Goal: Task Accomplishment & Management: Manage account settings

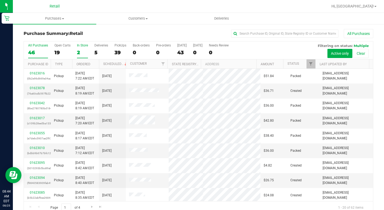
click at [83, 49] on div "2" at bounding box center [82, 52] width 11 height 6
click at [0, 0] on input "In Store 2" at bounding box center [0, 0] width 0 height 0
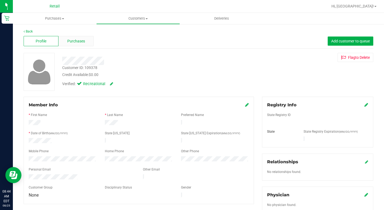
click at [71, 40] on span "Purchases" at bounding box center [76, 41] width 18 height 6
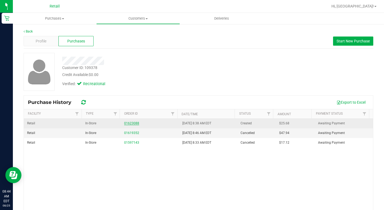
click at [129, 124] on link "01623088" at bounding box center [131, 123] width 15 height 4
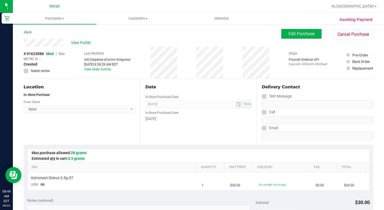
click at [298, 39] on div "Edit Purchase Cancel Purchase" at bounding box center [327, 34] width 92 height 10
click at [298, 38] on button "Edit Purchase" at bounding box center [301, 34] width 40 height 10
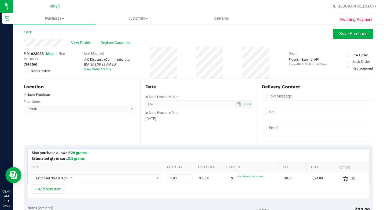
click at [65, 53] on div "# 01623088 Med | Rec METRC ID: - Created Needs review" at bounding box center [44, 62] width 41 height 22
click at [63, 54] on span "Rec" at bounding box center [62, 53] width 6 height 4
click at [121, 42] on span "Replace Customer" at bounding box center [116, 43] width 32 height 6
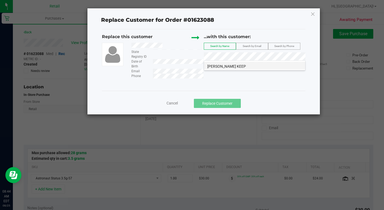
click at [233, 65] on span "Xavier Pineda KEEP" at bounding box center [226, 66] width 39 height 4
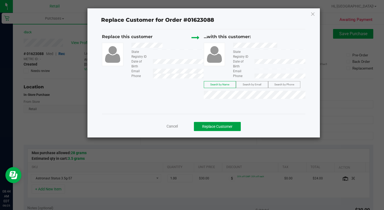
click at [225, 126] on button "Replace Customer" at bounding box center [217, 126] width 47 height 9
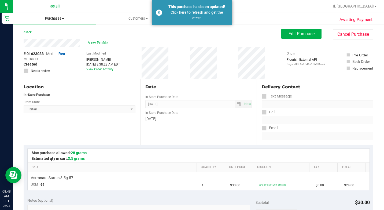
click at [53, 18] on span "Purchases" at bounding box center [54, 18] width 83 height 5
click at [49, 33] on span "Summary of purchases" at bounding box center [40, 32] width 55 height 5
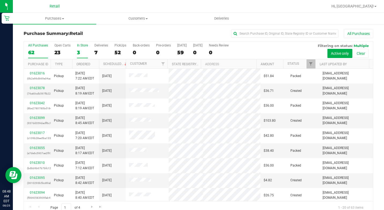
click at [80, 53] on div "3" at bounding box center [82, 52] width 11 height 6
click at [0, 0] on input "In Store 3" at bounding box center [0, 0] width 0 height 0
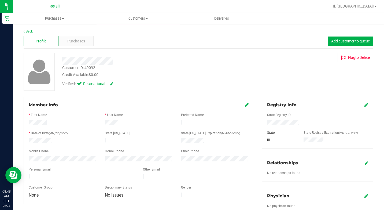
click at [68, 31] on div "Back" at bounding box center [198, 31] width 349 height 5
click at [65, 42] on div "Purchases" at bounding box center [75, 41] width 35 height 10
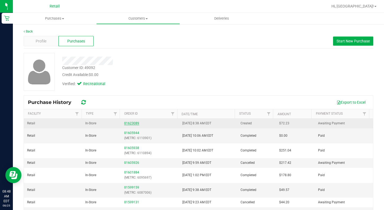
click at [128, 124] on link "01623089" at bounding box center [131, 123] width 15 height 4
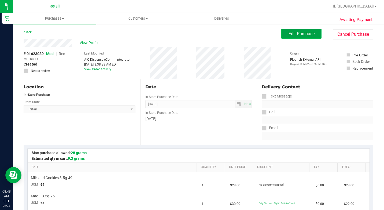
click at [312, 35] on button "Edit Purchase" at bounding box center [301, 34] width 40 height 10
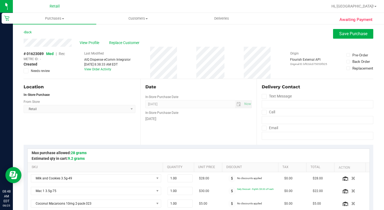
click at [64, 54] on span "Rec" at bounding box center [62, 53] width 6 height 4
click at [333, 31] on button "Save Purchase" at bounding box center [353, 34] width 40 height 10
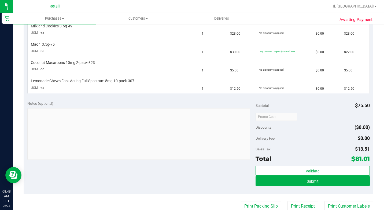
scroll to position [161, 0]
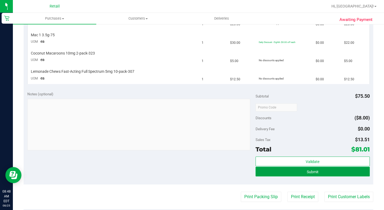
click at [318, 173] on button "Submit" at bounding box center [312, 171] width 114 height 10
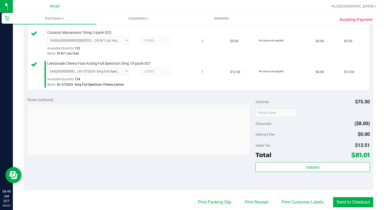
scroll to position [260, 0]
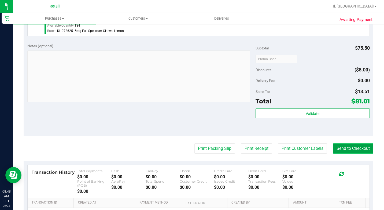
click at [356, 153] on button "Send to Checkout" at bounding box center [353, 148] width 40 height 10
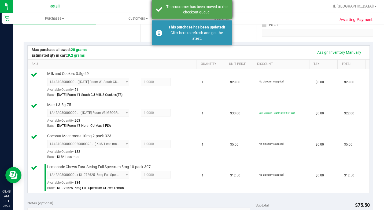
scroll to position [72, 0]
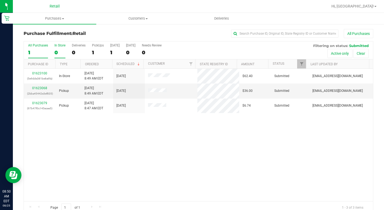
click at [58, 53] on div "0" at bounding box center [59, 52] width 11 height 6
click at [0, 0] on input "In Store 0" at bounding box center [0, 0] width 0 height 0
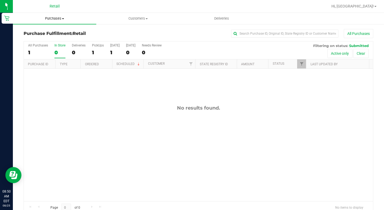
click at [58, 17] on span "Purchases" at bounding box center [54, 18] width 83 height 5
click at [54, 32] on span "Summary of purchases" at bounding box center [40, 32] width 55 height 5
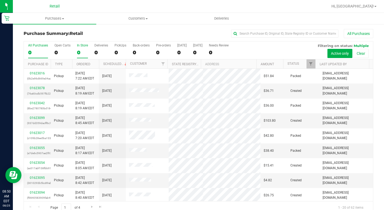
click at [79, 51] on div "0" at bounding box center [82, 52] width 11 height 6
click at [0, 0] on input "In Store 0" at bounding box center [0, 0] width 0 height 0
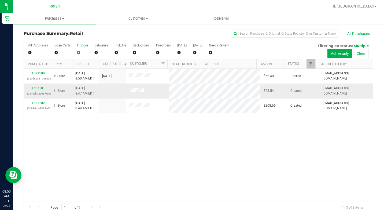
click at [37, 89] on link "01623101" at bounding box center [37, 88] width 15 height 4
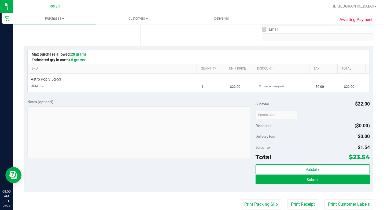
scroll to position [107, 0]
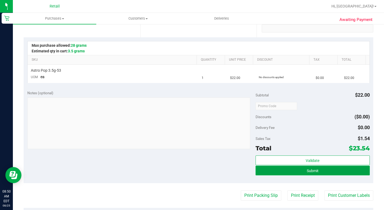
click at [324, 169] on button "Submit" at bounding box center [312, 170] width 114 height 10
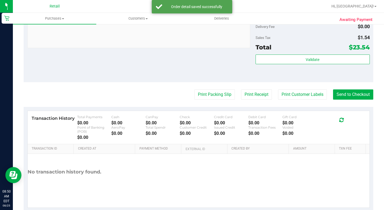
scroll to position [240, 0]
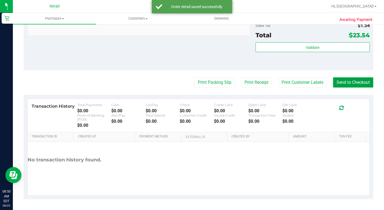
click at [341, 81] on button "Send to Checkout" at bounding box center [353, 82] width 40 height 10
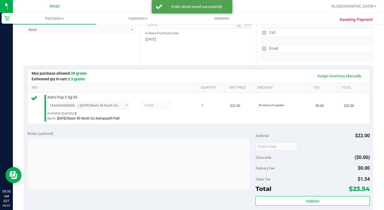
scroll to position [0, 0]
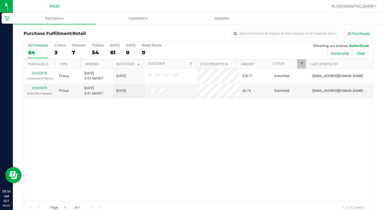
click at [52, 51] on div "All Purchases 64 In Store 3 Deliveries 7 PickUps 54 Today 61 Tomorrow 0 Needs R…" at bounding box center [198, 50] width 349 height 18
click at [54, 50] on div "3" at bounding box center [59, 52] width 11 height 6
click at [0, 0] on input "In Store 3" at bounding box center [0, 0] width 0 height 0
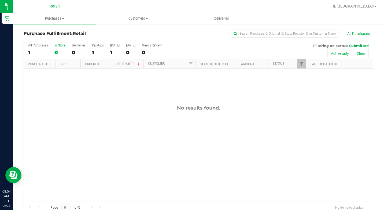
click at [51, 10] on div "Retail" at bounding box center [55, 6] width 78 height 8
click at [51, 17] on span "Purchases" at bounding box center [54, 18] width 83 height 5
click at [58, 34] on span "Summary of purchases" at bounding box center [40, 32] width 55 height 5
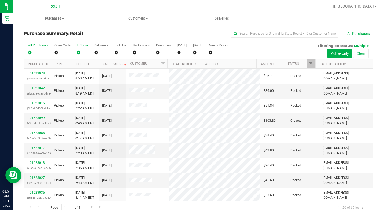
click at [79, 50] on div "0" at bounding box center [82, 52] width 11 height 6
click at [0, 0] on input "In Store 0" at bounding box center [0, 0] width 0 height 0
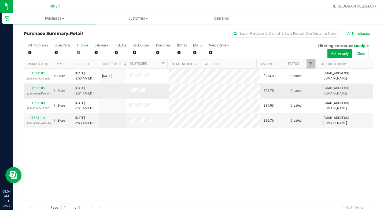
click at [38, 88] on link "01623105" at bounding box center [37, 88] width 15 height 4
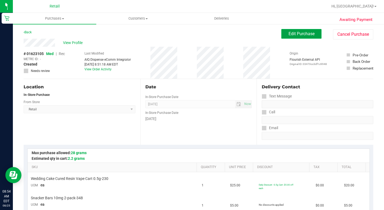
click at [304, 34] on span "Edit Purchase" at bounding box center [301, 33] width 26 height 5
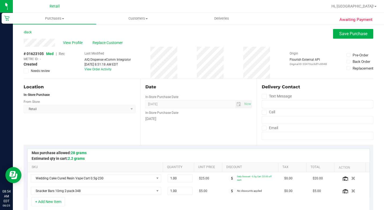
click at [62, 53] on span "Rec" at bounding box center [62, 53] width 6 height 4
click at [352, 35] on span "Save Purchase" at bounding box center [353, 33] width 28 height 5
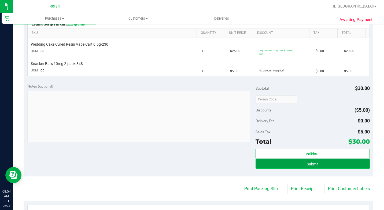
click at [275, 163] on button "Submit" at bounding box center [312, 164] width 114 height 10
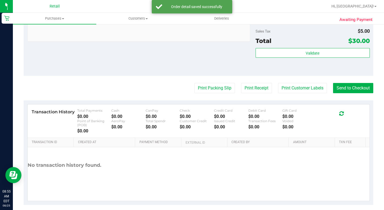
scroll to position [278, 0]
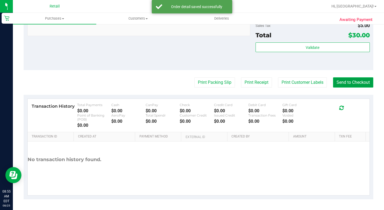
click at [357, 84] on button "Send to Checkout" at bounding box center [353, 82] width 40 height 10
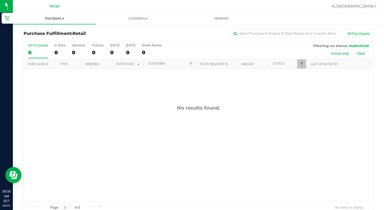
click at [61, 18] on span "Purchases" at bounding box center [54, 18] width 83 height 5
click at [64, 32] on span "Summary of purchases" at bounding box center [40, 32] width 55 height 5
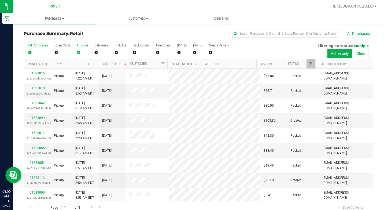
click at [77, 54] on div "0" at bounding box center [82, 52] width 11 height 6
click at [0, 0] on input "In Store 0" at bounding box center [0, 0] width 0 height 0
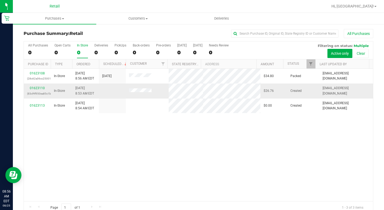
click at [39, 90] on div "01623110 (83cf4f950ea85c1b)" at bounding box center [37, 90] width 20 height 10
click at [40, 89] on link "01623110" at bounding box center [37, 88] width 15 height 4
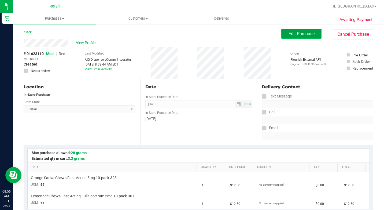
click at [290, 33] on span "Edit Purchase" at bounding box center [301, 33] width 26 height 5
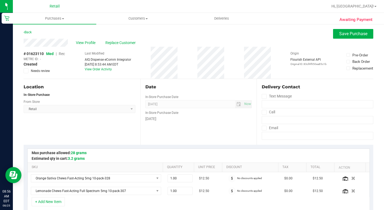
click at [57, 52] on span "|" at bounding box center [56, 53] width 1 height 4
click at [61, 52] on span "Rec" at bounding box center [62, 53] width 6 height 4
click at [60, 55] on span "Rec" at bounding box center [61, 53] width 6 height 4
click at [96, 130] on div "Location In-Store Purchase From Store Retail Select Store Retail" at bounding box center [82, 112] width 117 height 66
click at [346, 34] on span "Save Purchase" at bounding box center [353, 33] width 28 height 5
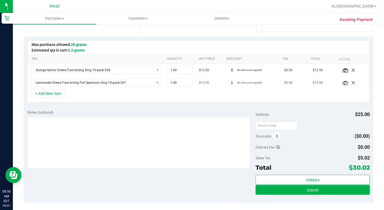
scroll to position [134, 0]
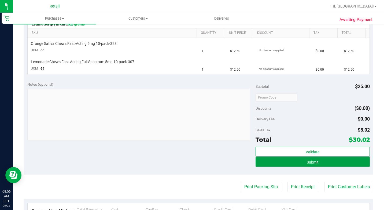
click at [276, 163] on button "Submit" at bounding box center [312, 162] width 114 height 10
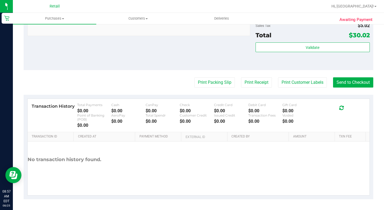
scroll to position [278, 0]
click at [344, 83] on button "Send to Checkout" at bounding box center [353, 82] width 40 height 10
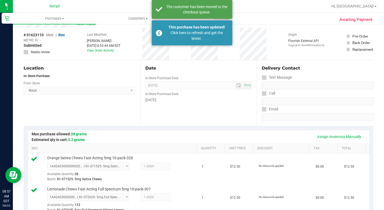
scroll to position [0, 0]
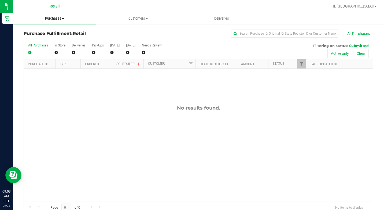
click at [59, 18] on span "Purchases" at bounding box center [54, 18] width 83 height 5
click at [71, 33] on li "Summary of purchases" at bounding box center [54, 32] width 83 height 6
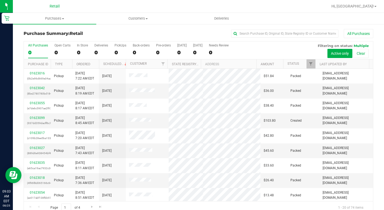
click at [88, 47] on div "All Purchases 0 Open Carts 0 In Store 0 Deliveries 0 PickUps 0 Back-orders 0 Pr…" at bounding box center [198, 50] width 349 height 18
click at [80, 47] on label "In Store 0" at bounding box center [82, 50] width 11 height 15
click at [0, 0] on input "In Store 0" at bounding box center [0, 0] width 0 height 0
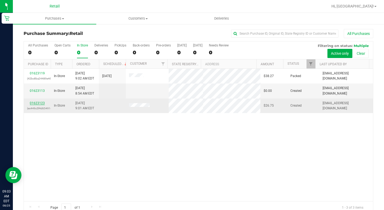
click at [39, 102] on link "01623123" at bounding box center [37, 103] width 15 height 4
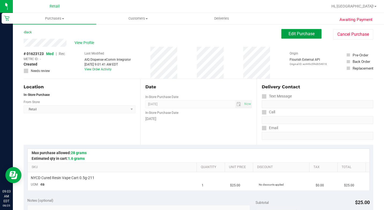
click at [304, 29] on button "Edit Purchase" at bounding box center [301, 34] width 40 height 10
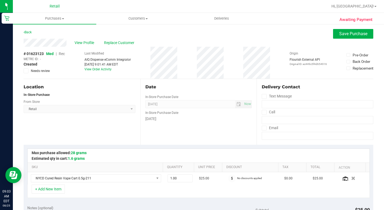
click at [61, 54] on span "Rec" at bounding box center [62, 53] width 6 height 4
click at [353, 30] on button "Save Purchase" at bounding box center [353, 34] width 40 height 10
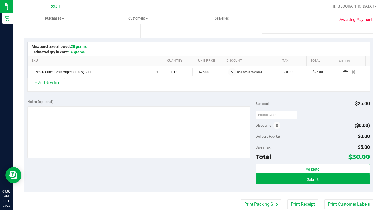
scroll to position [107, 0]
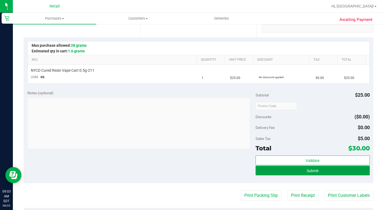
click at [349, 173] on button "Submit" at bounding box center [312, 170] width 114 height 10
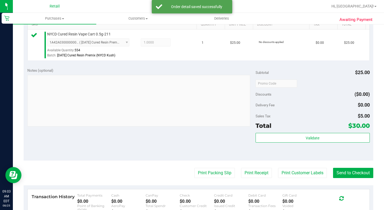
scroll to position [188, 0]
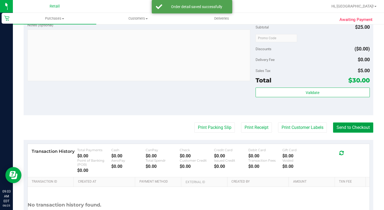
click at [346, 132] on button "Send to Checkout" at bounding box center [353, 127] width 40 height 10
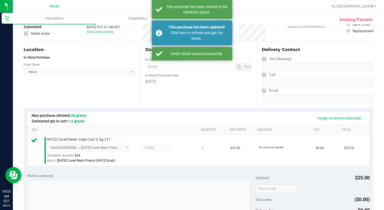
scroll to position [0, 0]
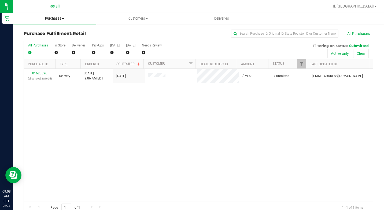
click at [54, 15] on uib-tab-heading "Purchases Summary of purchases Fulfillment All purchases" at bounding box center [54, 18] width 83 height 11
click at [56, 32] on span "Summary of purchases" at bounding box center [40, 32] width 55 height 5
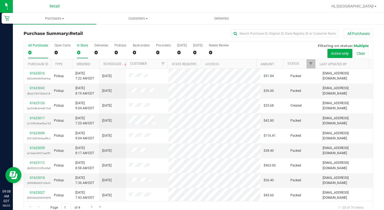
click at [84, 47] on label "In Store 0" at bounding box center [82, 50] width 11 height 15
click at [0, 0] on input "In Store 0" at bounding box center [0, 0] width 0 height 0
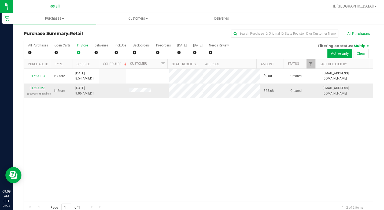
click at [44, 87] on link "01623127" at bounding box center [37, 88] width 15 height 4
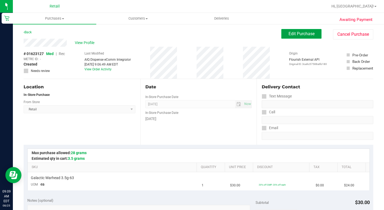
click at [301, 31] on button "Edit Purchase" at bounding box center [301, 34] width 40 height 10
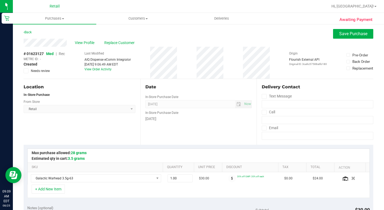
click at [63, 54] on span "Rec" at bounding box center [62, 53] width 6 height 4
click at [349, 36] on button "Save Purchase" at bounding box center [353, 34] width 40 height 10
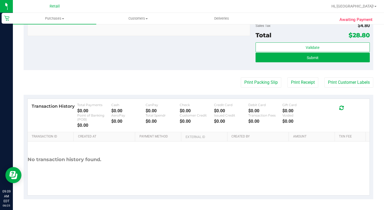
scroll to position [220, 0]
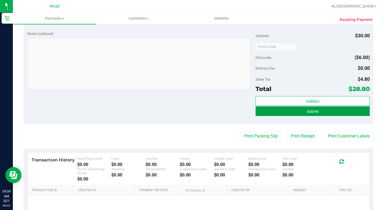
click at [296, 107] on button "Submit" at bounding box center [312, 111] width 114 height 10
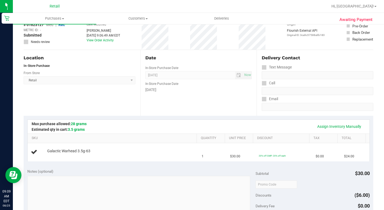
scroll to position [54, 0]
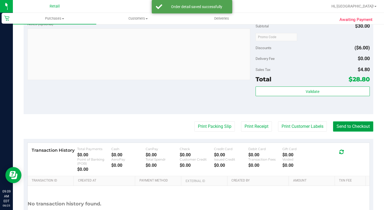
click at [357, 131] on button "Send to Checkout" at bounding box center [353, 126] width 40 height 10
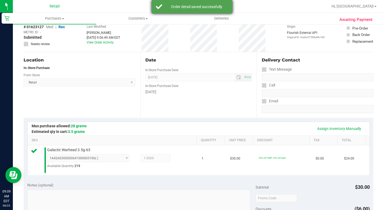
scroll to position [0, 0]
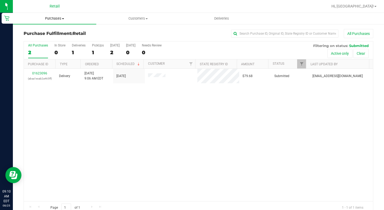
click at [59, 20] on span "Purchases" at bounding box center [54, 18] width 83 height 5
click at [57, 30] on span "Summary of purchases" at bounding box center [40, 32] width 55 height 5
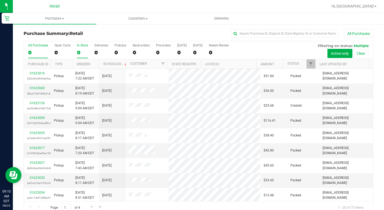
click at [81, 50] on div "0" at bounding box center [82, 52] width 11 height 6
click at [0, 0] on input "In Store 0" at bounding box center [0, 0] width 0 height 0
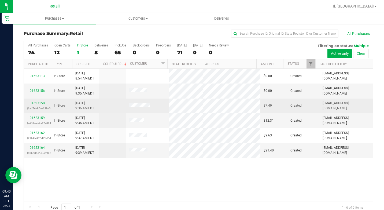
click at [39, 104] on link "01623158" at bounding box center [37, 103] width 15 height 4
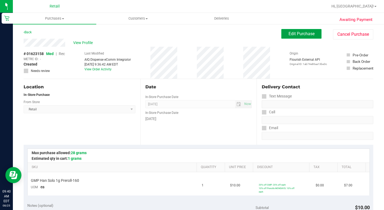
click at [297, 35] on span "Edit Purchase" at bounding box center [301, 33] width 26 height 5
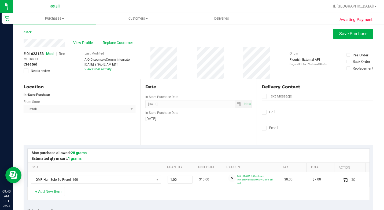
click at [64, 54] on span "Rec" at bounding box center [62, 53] width 6 height 4
click at [365, 32] on button "Save Purchase" at bounding box center [353, 34] width 40 height 10
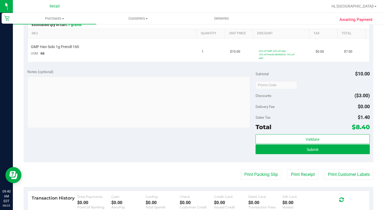
scroll to position [134, 0]
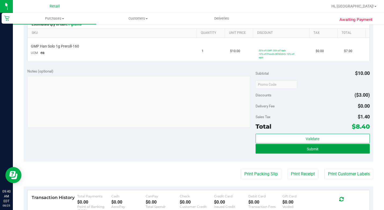
click at [287, 148] on button "Submit" at bounding box center [312, 149] width 114 height 10
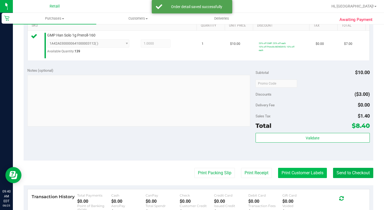
scroll to position [161, 0]
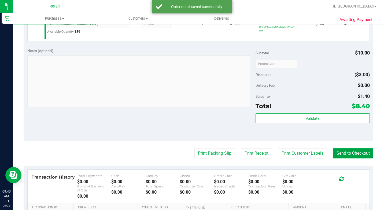
click at [334, 158] on button "Send to Checkout" at bounding box center [353, 153] width 40 height 10
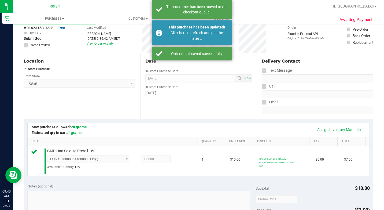
scroll to position [0, 0]
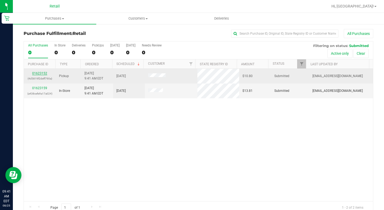
click at [43, 73] on link "01623152" at bounding box center [39, 73] width 15 height 4
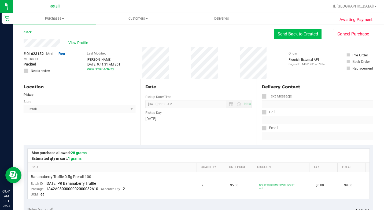
click at [294, 32] on button "Send Back to Created" at bounding box center [297, 34] width 47 height 10
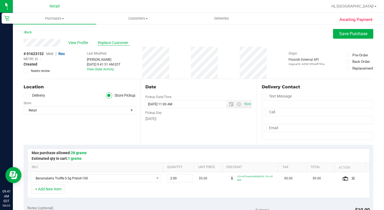
click at [118, 42] on span "Replace Customer" at bounding box center [114, 43] width 32 height 6
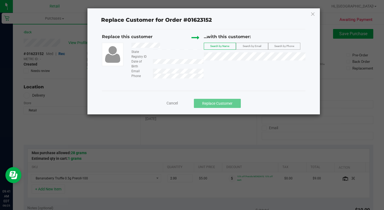
click at [312, 11] on icon at bounding box center [312, 14] width 5 height 9
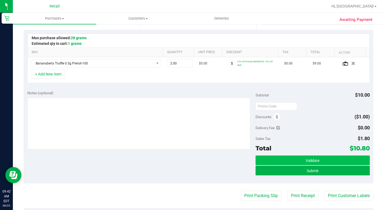
scroll to position [134, 0]
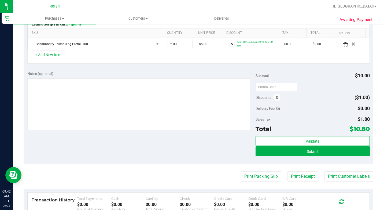
click at [308, 156] on div "Validate Submit" at bounding box center [312, 148] width 114 height 24
click at [310, 153] on button "Submit" at bounding box center [312, 151] width 114 height 10
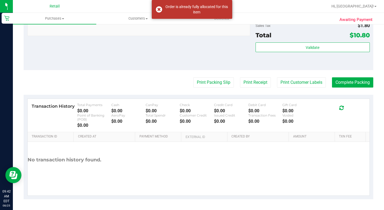
scroll to position [240, 0]
click at [332, 80] on button "Complete Packing" at bounding box center [352, 82] width 41 height 10
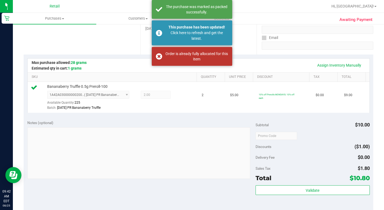
scroll to position [26, 0]
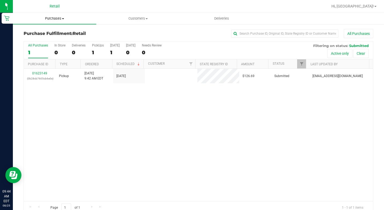
click at [55, 13] on div "Retail Hi, Cheyenne! Purchases Summary of purchases Fulfillment All purchases C…" at bounding box center [198, 105] width 371 height 210
drag, startPoint x: 55, startPoint y: 13, endPoint x: 54, endPoint y: 18, distance: 4.9
click at [54, 18] on span "Purchases" at bounding box center [54, 18] width 83 height 5
click at [60, 38] on li "Fulfillment" at bounding box center [54, 39] width 83 height 6
click at [78, 28] on div "Purchase Fulfillment: Retail All Purchases All Purchases 1 In Store 0 Deliverie…" at bounding box center [198, 122] width 371 height 196
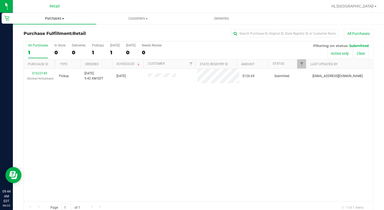
click at [62, 21] on uib-tab-heading "Purchases Summary of purchases Fulfillment All purchases" at bounding box center [54, 18] width 83 height 11
click at [53, 32] on span "Summary of purchases" at bounding box center [40, 32] width 55 height 5
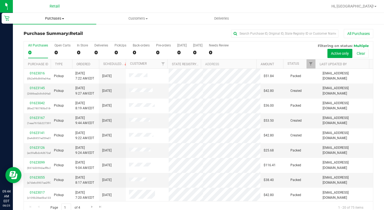
drag, startPoint x: 59, startPoint y: 7, endPoint x: 60, endPoint y: 14, distance: 7.0
click at [60, 14] on div "Retail Hi, Cheyenne! Purchases Summary of purchases Fulfillment All purchases C…" at bounding box center [198, 105] width 371 height 210
drag, startPoint x: 60, startPoint y: 14, endPoint x: 79, endPoint y: 56, distance: 46.3
click at [79, 56] on label "In Store 0" at bounding box center [82, 50] width 11 height 15
click at [0, 0] on input "In Store 0" at bounding box center [0, 0] width 0 height 0
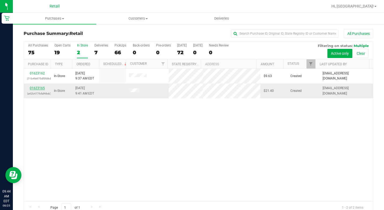
click at [40, 89] on link "01623165" at bounding box center [37, 88] width 15 height 4
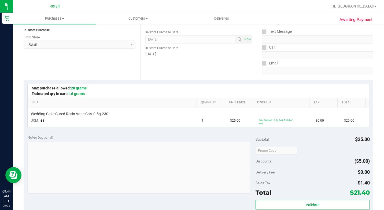
scroll to position [188, 0]
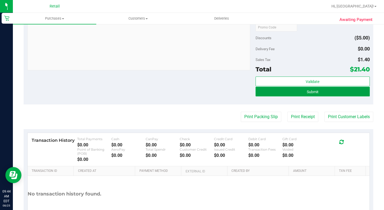
click at [293, 91] on button "Submit" at bounding box center [312, 92] width 114 height 10
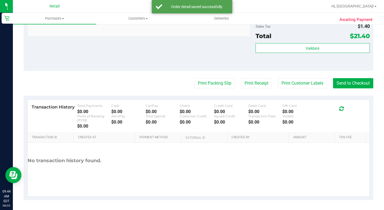
scroll to position [240, 0]
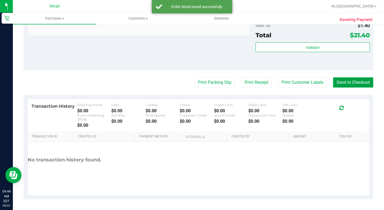
click at [347, 83] on button "Send to Checkout" at bounding box center [353, 82] width 40 height 10
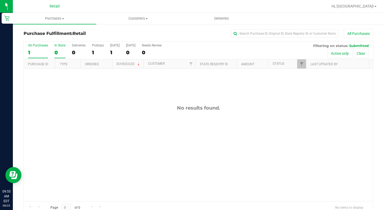
click at [59, 47] on div "In Store" at bounding box center [59, 45] width 11 height 4
click at [0, 0] on input "In Store 0" at bounding box center [0, 0] width 0 height 0
click at [47, 13] on uib-tab-heading "Purchases Summary of purchases Fulfillment All purchases" at bounding box center [54, 18] width 83 height 11
click at [57, 35] on li "Summary of purchases" at bounding box center [54, 32] width 83 height 6
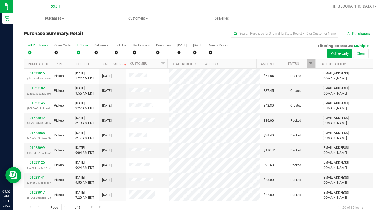
click at [83, 52] on div "0" at bounding box center [82, 52] width 11 height 6
click at [0, 0] on input "In Store 0" at bounding box center [0, 0] width 0 height 0
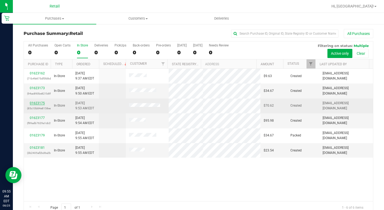
click at [41, 104] on link "01623175" at bounding box center [37, 103] width 15 height 4
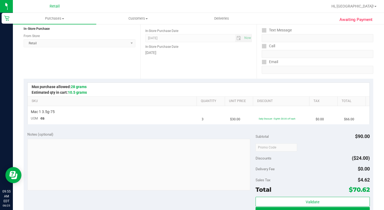
scroll to position [107, 0]
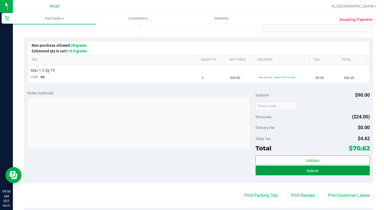
click at [309, 170] on span "Submit" at bounding box center [313, 170] width 12 height 4
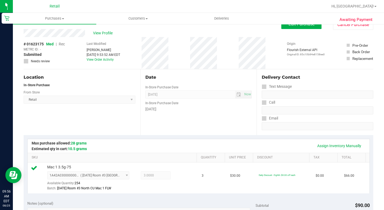
scroll to position [0, 0]
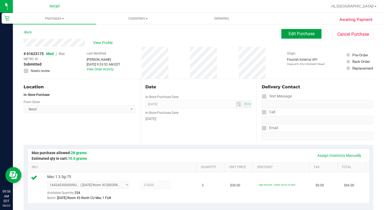
click at [303, 36] on span "Edit Purchase" at bounding box center [301, 33] width 26 height 5
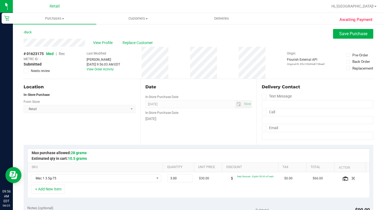
click at [63, 54] on span "Rec" at bounding box center [62, 53] width 6 height 4
click at [338, 36] on button "Save Purchase" at bounding box center [353, 34] width 40 height 10
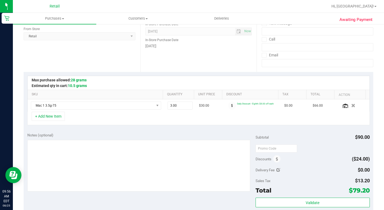
scroll to position [161, 0]
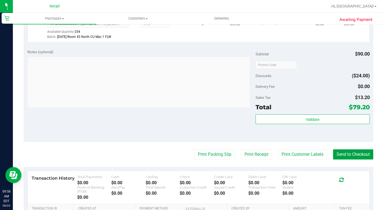
click at [335, 159] on button "Send to Checkout" at bounding box center [353, 154] width 40 height 10
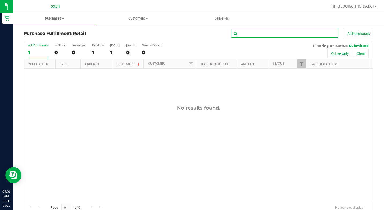
click at [285, 33] on input "text" at bounding box center [284, 33] width 107 height 8
click at [53, 7] on span "Retail" at bounding box center [55, 6] width 10 height 5
click at [51, 18] on span "Purchases" at bounding box center [54, 18] width 83 height 5
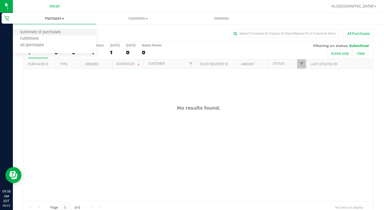
click at [69, 32] on li "Summary of purchases" at bounding box center [54, 32] width 83 height 6
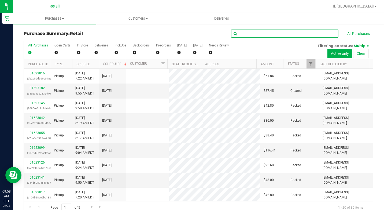
click at [270, 34] on input "text" at bounding box center [284, 33] width 107 height 8
type input "steele"
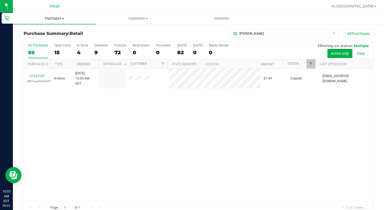
click at [65, 19] on span "Purchases" at bounding box center [54, 18] width 83 height 5
click at [64, 32] on span "Summary of purchases" at bounding box center [40, 32] width 55 height 5
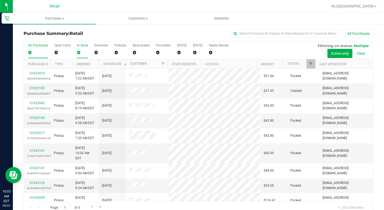
click at [80, 50] on div "0" at bounding box center [82, 52] width 11 height 6
click at [0, 0] on input "In Store 0" at bounding box center [0, 0] width 0 height 0
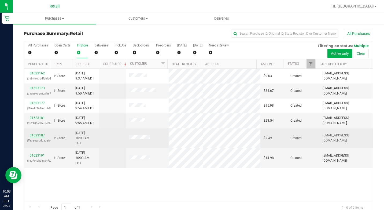
click at [39, 133] on link "01623187" at bounding box center [37, 135] width 15 height 4
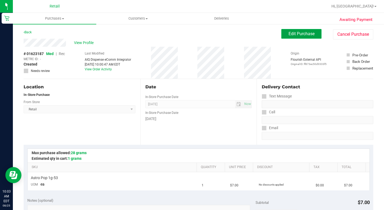
click at [307, 33] on span "Edit Purchase" at bounding box center [301, 33] width 26 height 5
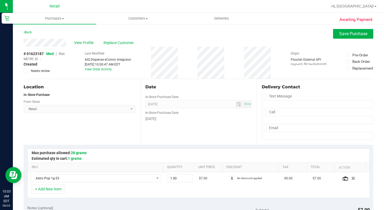
click at [64, 56] on div "# 01623187 Med | Rec METRC ID: - Created Needs review" at bounding box center [44, 62] width 41 height 22
click at [64, 55] on span "Rec" at bounding box center [62, 53] width 6 height 4
drag, startPoint x: 358, startPoint y: 34, endPoint x: 351, endPoint y: 43, distance: 11.3
click at [358, 34] on span "Save Purchase" at bounding box center [353, 33] width 28 height 5
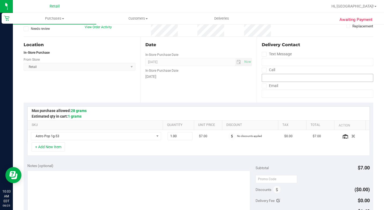
scroll to position [54, 0]
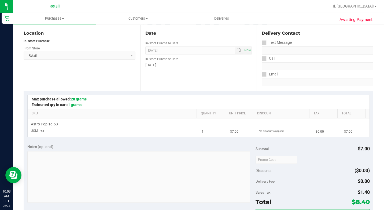
drag, startPoint x: 265, startPoint y: 118, endPoint x: 267, endPoint y: 122, distance: 5.2
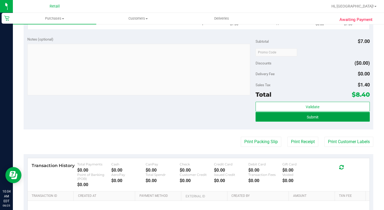
click at [337, 119] on button "Submit" at bounding box center [312, 117] width 114 height 10
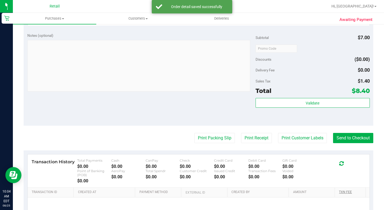
scroll to position [233, 0]
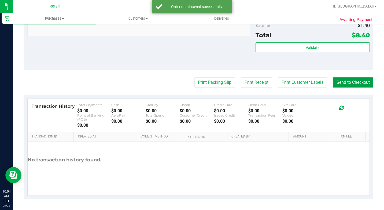
click at [362, 87] on button "Send to Checkout" at bounding box center [353, 82] width 40 height 10
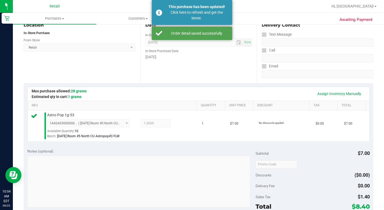
scroll to position [0, 0]
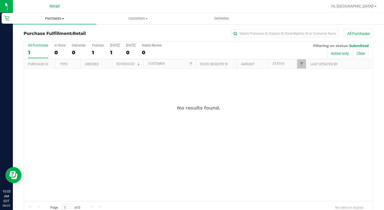
click at [58, 20] on span "Purchases" at bounding box center [54, 18] width 83 height 5
click at [54, 31] on span "Summary of purchases" at bounding box center [40, 32] width 55 height 5
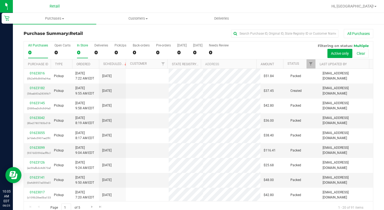
click at [78, 55] on div "0" at bounding box center [82, 52] width 11 height 6
click at [0, 0] on input "In Store 0" at bounding box center [0, 0] width 0 height 0
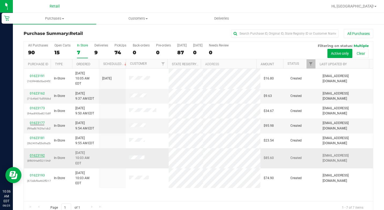
click at [39, 153] on link "01623192" at bounding box center [37, 155] width 15 height 4
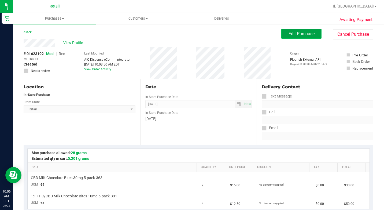
click at [290, 36] on span "Edit Purchase" at bounding box center [301, 33] width 26 height 5
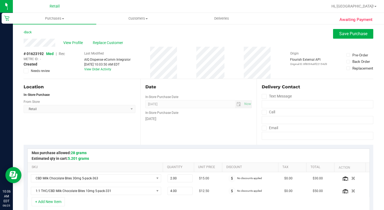
click at [64, 54] on span "Rec" at bounding box center [62, 53] width 6 height 4
click at [346, 35] on span "Save Purchase" at bounding box center [353, 33] width 28 height 5
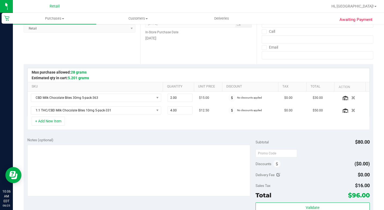
scroll to position [161, 0]
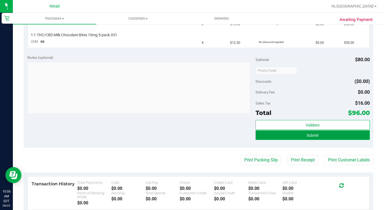
click at [338, 135] on button "Submit" at bounding box center [312, 135] width 114 height 10
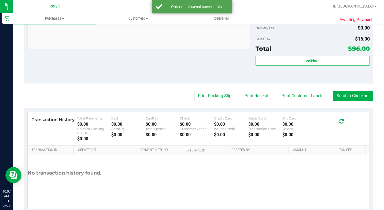
scroll to position [260, 0]
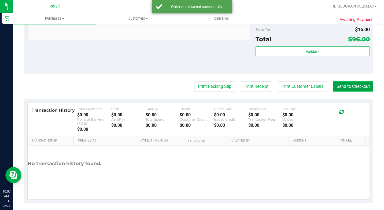
click at [359, 91] on button "Send to Checkout" at bounding box center [353, 86] width 40 height 10
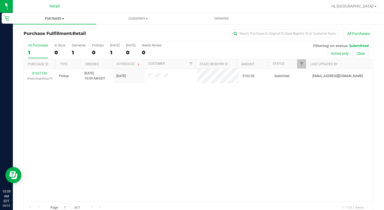
click at [61, 20] on span "Purchases" at bounding box center [54, 18] width 83 height 5
click at [52, 32] on span "Summary of purchases" at bounding box center [40, 32] width 55 height 5
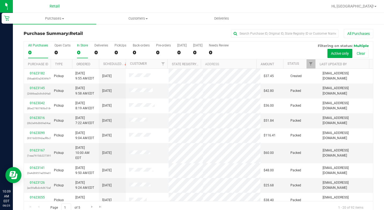
click at [82, 50] on div "0" at bounding box center [82, 52] width 11 height 6
click at [0, 0] on input "In Store 0" at bounding box center [0, 0] width 0 height 0
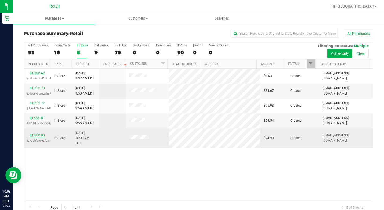
click at [42, 133] on link "01623193" at bounding box center [37, 135] width 15 height 4
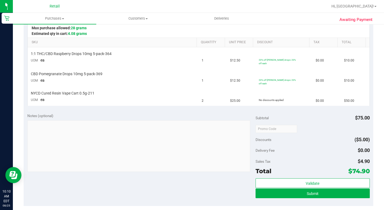
scroll to position [134, 0]
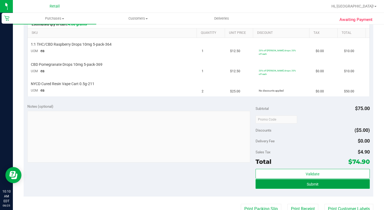
click at [326, 179] on button "Submit" at bounding box center [312, 184] width 114 height 10
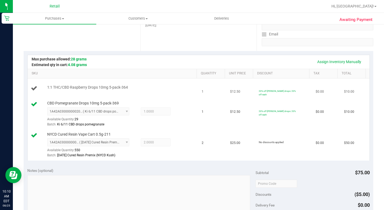
scroll to position [27, 0]
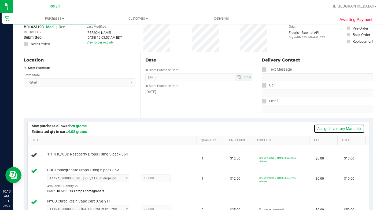
click at [340, 129] on link "Assign Inventory Manually" at bounding box center [338, 128] width 51 height 9
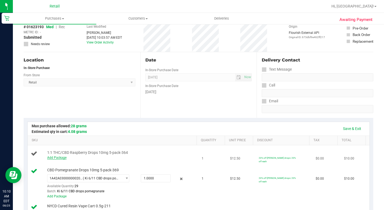
click at [47, 159] on link "Add Package" at bounding box center [56, 157] width 19 height 4
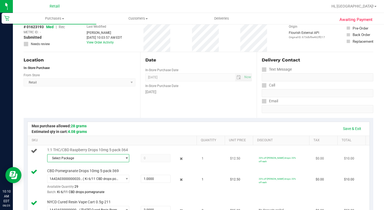
click at [75, 162] on span "Select Package" at bounding box center [84, 158] width 75 height 8
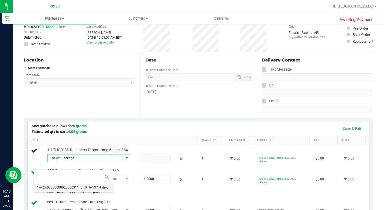
click at [93, 189] on span "( KI 6/13 1-1 drops raspberry )" at bounding box center [104, 187] width 43 height 4
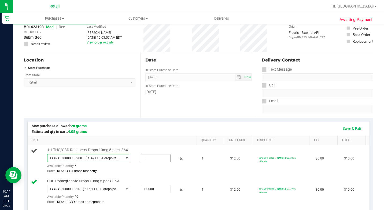
click at [141, 162] on span at bounding box center [155, 158] width 29 height 8
type input "1"
type input "1.0000"
click at [148, 112] on div "Date In-Store Purchase Date Aug 25, 2025 Now In-Store Purchase Date Monday" at bounding box center [198, 85] width 117 height 66
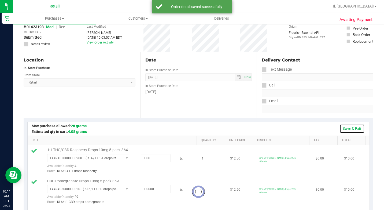
click at [355, 129] on link "Save & Exit" at bounding box center [351, 128] width 25 height 9
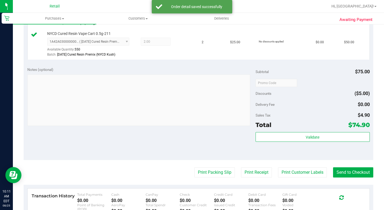
scroll to position [214, 0]
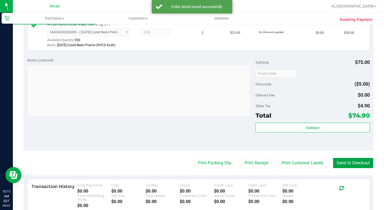
click at [349, 168] on button "Send to Checkout" at bounding box center [353, 163] width 40 height 10
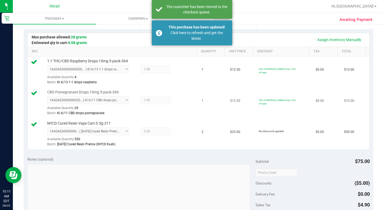
scroll to position [27, 0]
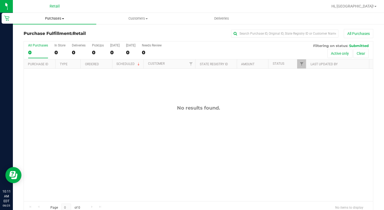
drag, startPoint x: 58, startPoint y: 17, endPoint x: 60, endPoint y: 32, distance: 15.1
click at [58, 17] on span "Purchases" at bounding box center [54, 18] width 83 height 5
click at [52, 33] on span "Summary of purchases" at bounding box center [40, 32] width 55 height 5
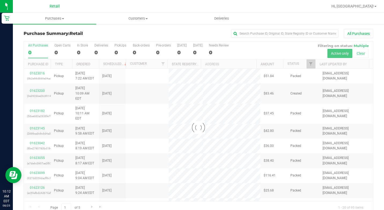
click at [82, 51] on div "0" at bounding box center [82, 52] width 11 height 6
click at [0, 0] on input "In Store 0" at bounding box center [0, 0] width 0 height 0
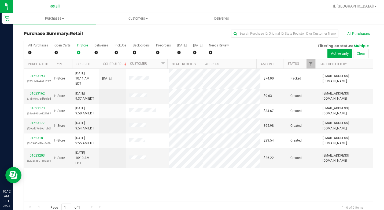
click at [80, 52] on div "0" at bounding box center [82, 52] width 11 height 6
click at [0, 0] on input "In Store 0" at bounding box center [0, 0] width 0 height 0
click at [41, 91] on link "01623162" at bounding box center [37, 93] width 15 height 4
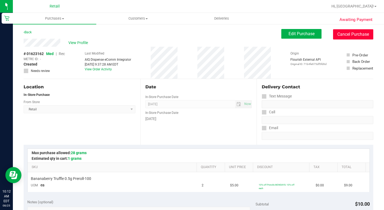
click at [333, 36] on button "Cancel Purchase" at bounding box center [353, 34] width 40 height 10
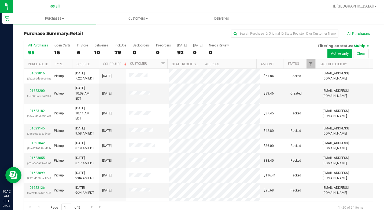
click at [53, 52] on div "All Purchases 95 Open Carts 16 In Store 6 Deliveries 10 PickUps 79 Back-orders …" at bounding box center [198, 50] width 349 height 18
click at [80, 49] on div "6" at bounding box center [82, 52] width 11 height 6
click at [0, 0] on input "In Store 6" at bounding box center [0, 0] width 0 height 0
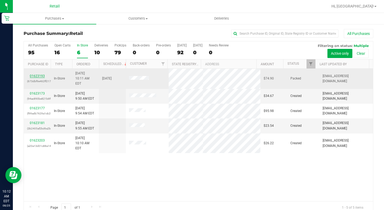
click at [33, 74] on link "01623193" at bounding box center [37, 76] width 15 height 4
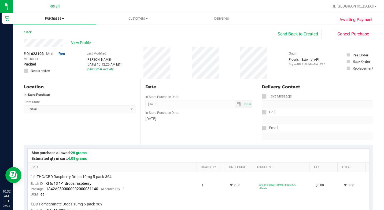
click at [50, 16] on uib-tab-heading "Purchases Summary of purchases Fulfillment All purchases" at bounding box center [54, 18] width 83 height 11
click at [48, 34] on span "Summary of purchases" at bounding box center [40, 32] width 55 height 5
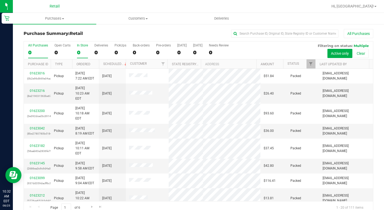
click at [77, 46] on div "In Store" at bounding box center [82, 45] width 11 height 4
click at [0, 0] on input "In Store 0" at bounding box center [0, 0] width 0 height 0
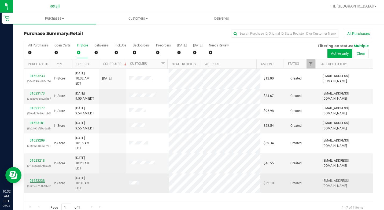
click at [38, 178] on link "01623238" at bounding box center [37, 180] width 15 height 4
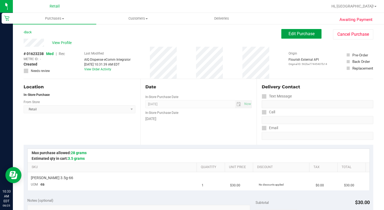
click at [285, 38] on button "Edit Purchase" at bounding box center [301, 34] width 40 height 10
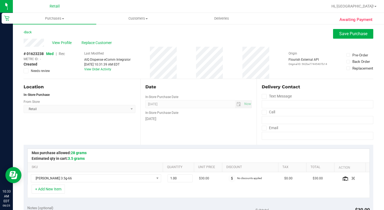
click at [64, 53] on span "Rec" at bounding box center [62, 53] width 6 height 4
click at [349, 32] on span "Save Purchase" at bounding box center [353, 33] width 28 height 5
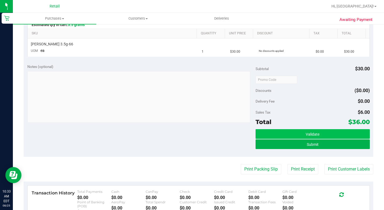
scroll to position [134, 0]
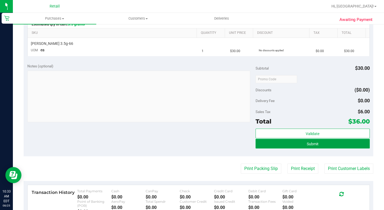
click at [326, 141] on button "Submit" at bounding box center [312, 144] width 114 height 10
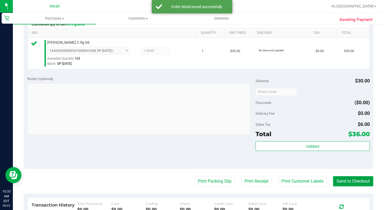
click at [362, 186] on button "Send to Checkout" at bounding box center [353, 181] width 40 height 10
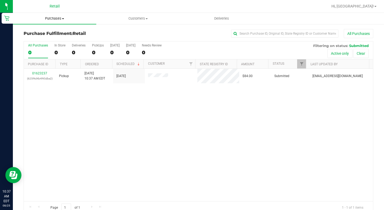
click at [36, 16] on uib-tab-heading "Purchases Summary of purchases Fulfillment All purchases" at bounding box center [54, 18] width 83 height 11
click at [61, 33] on span "Summary of purchases" at bounding box center [40, 32] width 55 height 5
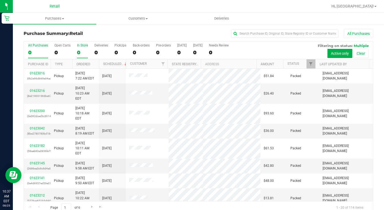
click at [78, 47] on div "In Store" at bounding box center [82, 45] width 11 height 4
click at [0, 0] on input "In Store 0" at bounding box center [0, 0] width 0 height 0
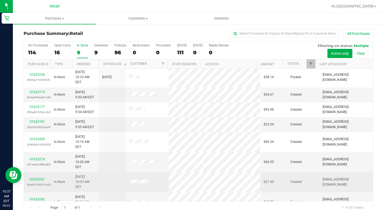
scroll to position [10, 0]
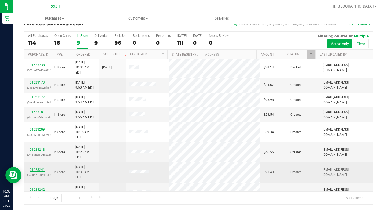
click at [31, 167] on link "01623241" at bounding box center [37, 169] width 15 height 4
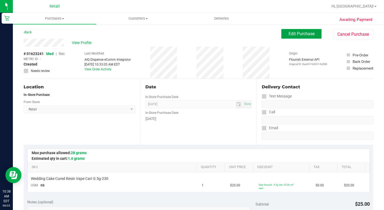
click at [303, 36] on button "Edit Purchase" at bounding box center [301, 34] width 40 height 10
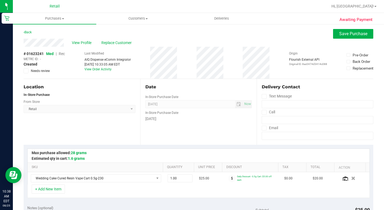
click at [66, 51] on div "# 01623241 Med | Rec METRC ID: - Created Needs review Last Modified AIQ Dispens…" at bounding box center [198, 63] width 349 height 32
click at [66, 53] on div "# 01623241 Med | Rec METRC ID: - Created Needs review Last Modified AIQ Dispens…" at bounding box center [198, 63] width 349 height 32
click at [64, 54] on span "Rec" at bounding box center [62, 53] width 6 height 4
click at [353, 30] on button "Save Purchase" at bounding box center [353, 34] width 40 height 10
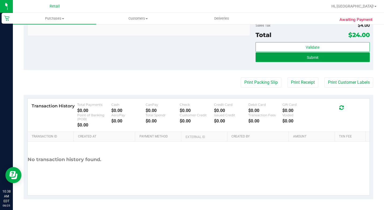
click at [335, 55] on button "Submit" at bounding box center [312, 57] width 114 height 10
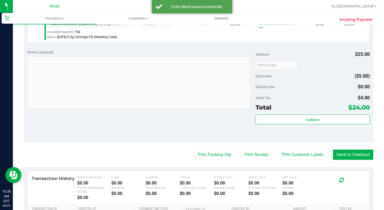
scroll to position [168, 0]
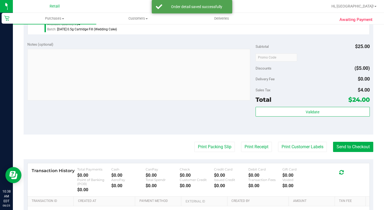
click at [333, 161] on purchase-details "Back Edit Purchase Cancel Purchase View Profile # 01623241 Med | Rec METRC ID: …" at bounding box center [198, 62] width 349 height 402
click at [344, 152] on button "Send to Checkout" at bounding box center [353, 146] width 40 height 10
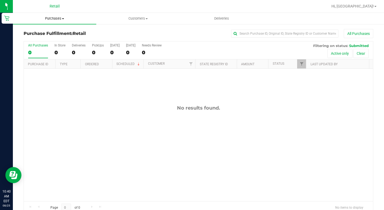
click at [53, 19] on span "Purchases" at bounding box center [54, 18] width 83 height 5
click at [133, 39] on div "Purchase Fulfillment: Retail All Purchases" at bounding box center [198, 35] width 349 height 12
click at [63, 53] on div "0" at bounding box center [59, 52] width 11 height 6
click at [0, 0] on input "In Store 0" at bounding box center [0, 0] width 0 height 0
click at [65, 17] on span "Purchases" at bounding box center [54, 18] width 83 height 5
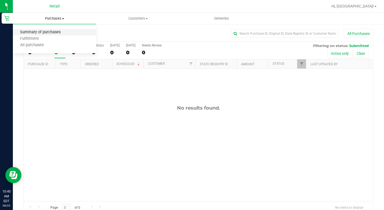
click at [56, 33] on span "Summary of purchases" at bounding box center [40, 32] width 55 height 5
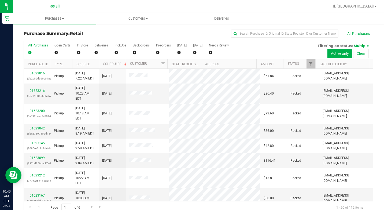
click at [76, 48] on div "All Purchases 0 Open Carts 0 In Store 0 Deliveries 0 PickUps 0 Back-orders 0 Pr…" at bounding box center [198, 50] width 349 height 18
click at [81, 53] on div "10" at bounding box center [82, 52] width 11 height 6
click at [0, 0] on input "In Store 10" at bounding box center [0, 0] width 0 height 0
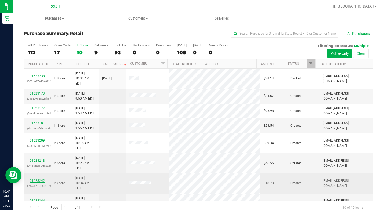
click at [42, 178] on link "01623242" at bounding box center [37, 180] width 15 height 4
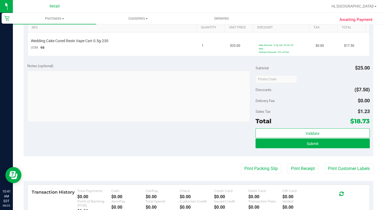
scroll to position [188, 0]
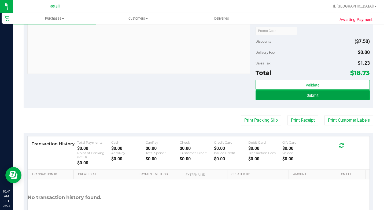
click at [327, 91] on button "Submit" at bounding box center [312, 95] width 114 height 10
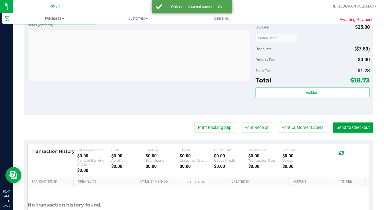
click at [346, 132] on button "Send to Checkout" at bounding box center [353, 127] width 40 height 10
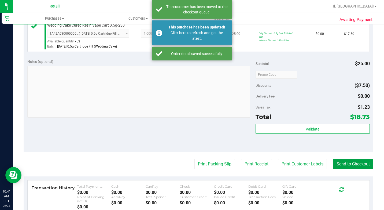
scroll to position [0, 0]
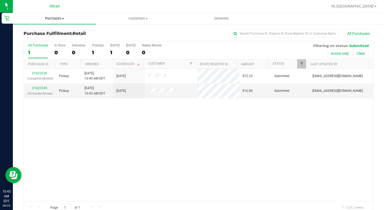
click at [61, 17] on span "Purchases" at bounding box center [54, 18] width 83 height 5
click at [66, 33] on span "Summary of purchases" at bounding box center [40, 32] width 55 height 5
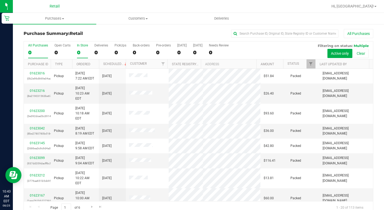
click at [82, 50] on div "0" at bounding box center [82, 52] width 11 height 6
click at [0, 0] on input "In Store 0" at bounding box center [0, 0] width 0 height 0
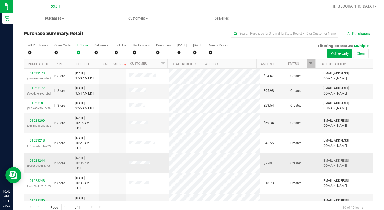
click at [42, 158] on link "01623244" at bounding box center [37, 160] width 15 height 4
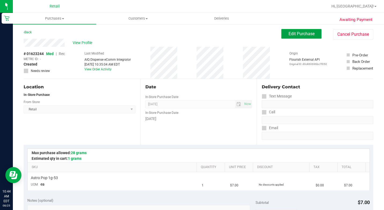
click at [295, 36] on span "Edit Purchase" at bounding box center [301, 33] width 26 height 5
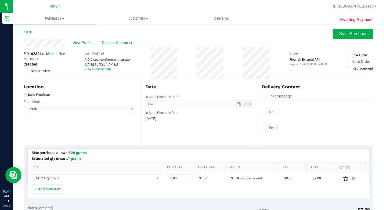
click at [62, 53] on span "Rec" at bounding box center [62, 53] width 6 height 4
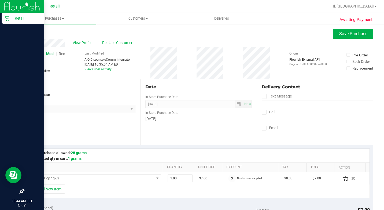
click at [5, 108] on div at bounding box center [22, 104] width 44 height 161
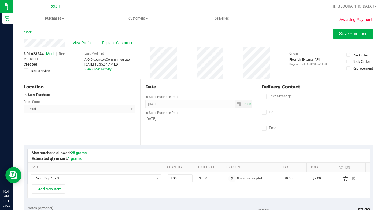
click at [66, 54] on div "# 01623244 Med | Rec METRC ID: - Created Needs review Last Modified AIQ Dispens…" at bounding box center [198, 63] width 349 height 32
click at [61, 54] on span "Rec" at bounding box center [62, 53] width 6 height 4
click at [62, 53] on span "Rec" at bounding box center [62, 53] width 6 height 4
click at [352, 36] on button "Save Purchase" at bounding box center [353, 34] width 40 height 10
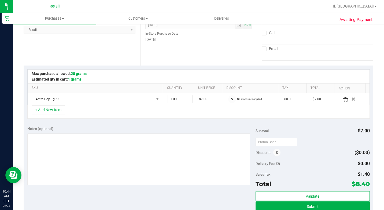
scroll to position [134, 0]
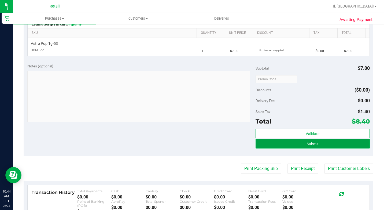
click at [339, 147] on button "Submit" at bounding box center [312, 144] width 114 height 10
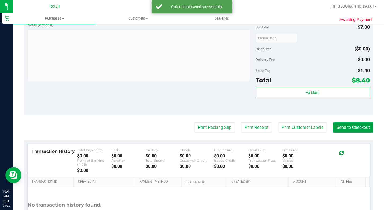
click at [346, 132] on button "Send to Checkout" at bounding box center [353, 127] width 40 height 10
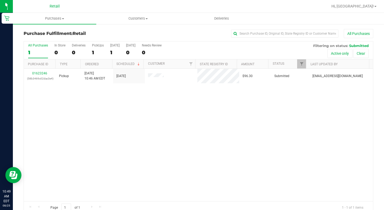
click at [62, 24] on link "Purchases Summary of purchases Fulfillment All purchases" at bounding box center [54, 18] width 83 height 11
click at [62, 33] on span "Summary of purchases" at bounding box center [40, 32] width 55 height 5
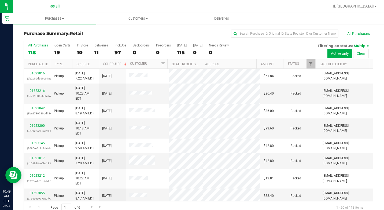
click at [265, 24] on retail "Purchases Summary of purchases Fulfillment All purchases Customers All customer…" at bounding box center [198, 116] width 371 height 206
drag, startPoint x: 265, startPoint y: 24, endPoint x: 257, endPoint y: 32, distance: 11.2
click at [257, 32] on input "text" at bounding box center [284, 33] width 107 height 8
click at [57, 16] on span "Purchases" at bounding box center [54, 18] width 83 height 5
click at [59, 33] on span "Summary of purchases" at bounding box center [40, 32] width 55 height 5
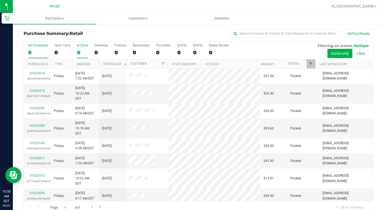
click at [78, 48] on label "In Store 0" at bounding box center [82, 50] width 11 height 15
click at [0, 0] on input "In Store 0" at bounding box center [0, 0] width 0 height 0
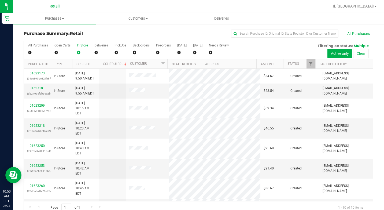
click at [77, 50] on div "0" at bounding box center [82, 52] width 11 height 6
click at [0, 0] on input "In Store 0" at bounding box center [0, 0] width 0 height 0
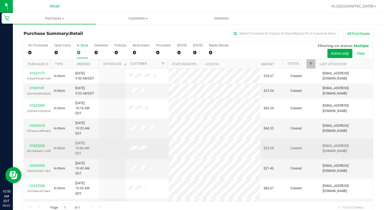
click at [39, 143] on div "01623250 (8976fe9e001156f6)" at bounding box center [37, 148] width 20 height 10
click at [38, 144] on link "01623250" at bounding box center [37, 146] width 15 height 4
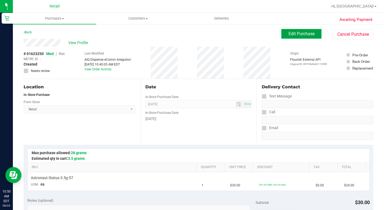
click at [290, 37] on button "Edit Purchase" at bounding box center [301, 34] width 40 height 10
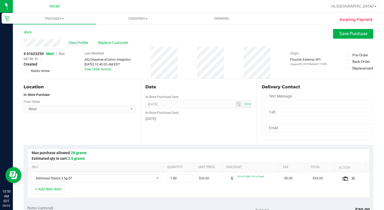
click at [64, 54] on span "Rec" at bounding box center [62, 53] width 6 height 4
click at [348, 33] on span "Save Purchase" at bounding box center [353, 33] width 28 height 5
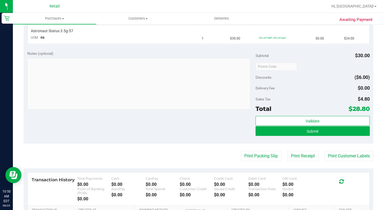
scroll to position [188, 0]
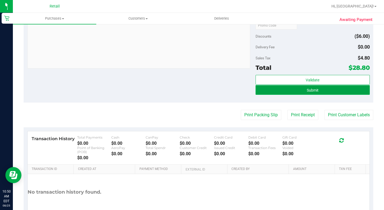
click at [317, 92] on button "Submit" at bounding box center [312, 90] width 114 height 10
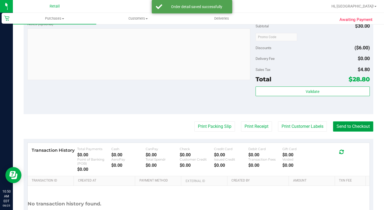
click at [360, 131] on button "Send to Checkout" at bounding box center [353, 126] width 40 height 10
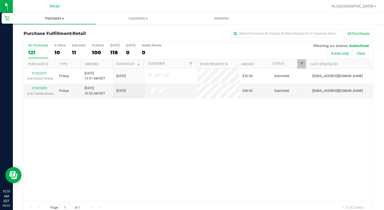
click at [60, 20] on span "Purchases" at bounding box center [54, 18] width 83 height 5
click at [62, 30] on span "Summary of purchases" at bounding box center [40, 32] width 55 height 5
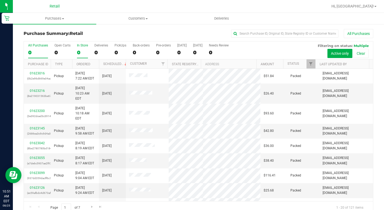
click at [83, 50] on div "0" at bounding box center [82, 52] width 11 height 6
click at [0, 0] on input "In Store 0" at bounding box center [0, 0] width 0 height 0
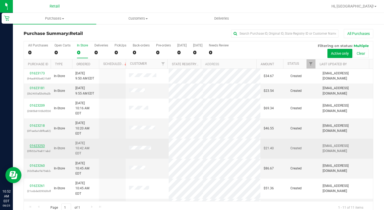
click at [35, 144] on link "01623253" at bounding box center [37, 146] width 15 height 4
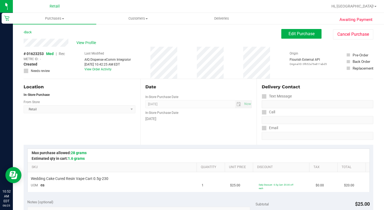
click at [286, 30] on button "Edit Purchase" at bounding box center [301, 34] width 40 height 10
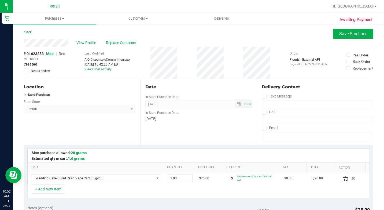
click at [63, 54] on span "Rec" at bounding box center [62, 53] width 6 height 4
click at [356, 30] on button "Save Purchase" at bounding box center [353, 34] width 40 height 10
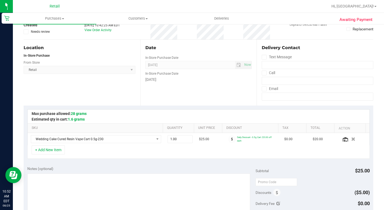
scroll to position [54, 0]
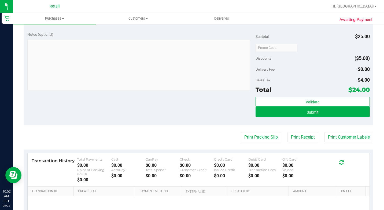
scroll to position [214, 0]
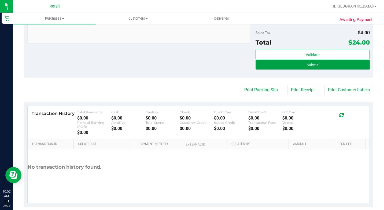
click at [345, 61] on button "Submit" at bounding box center [312, 65] width 114 height 10
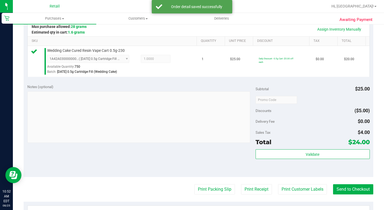
scroll to position [159, 0]
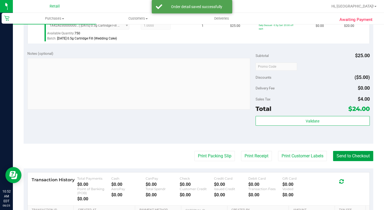
click at [351, 161] on button "Send to Checkout" at bounding box center [353, 156] width 40 height 10
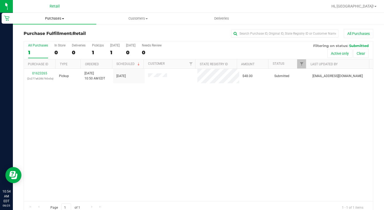
click at [58, 21] on uib-tab-heading "Purchases Summary of purchases Fulfillment All purchases" at bounding box center [54, 18] width 83 height 11
click at [70, 30] on li "Summary of purchases" at bounding box center [54, 32] width 83 height 6
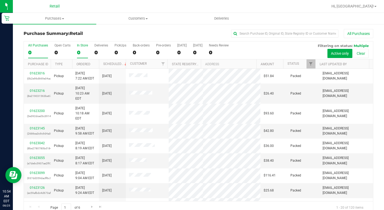
click at [80, 49] on div "0" at bounding box center [82, 52] width 11 height 6
click at [0, 0] on input "In Store 0" at bounding box center [0, 0] width 0 height 0
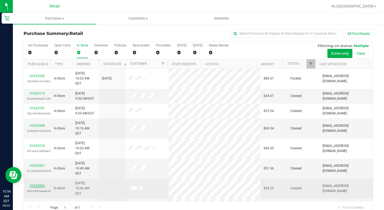
click at [40, 184] on link "01623263" at bounding box center [37, 186] width 15 height 4
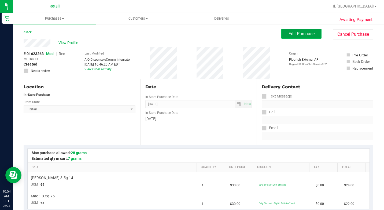
click at [288, 33] on span "Edit Purchase" at bounding box center [301, 33] width 26 height 5
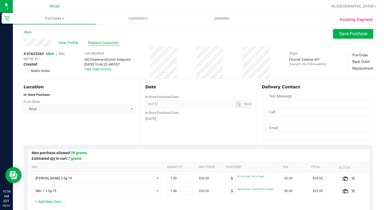
click at [107, 43] on span "Replace Customer" at bounding box center [104, 43] width 32 height 6
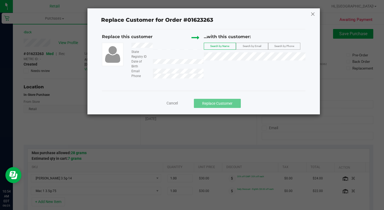
click at [315, 13] on icon at bounding box center [312, 14] width 5 height 9
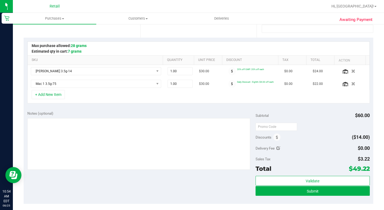
scroll to position [107, 0]
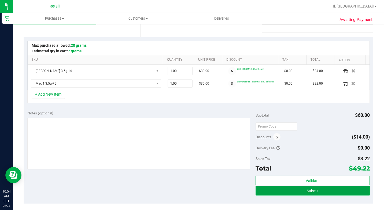
click at [307, 196] on div "Validate Submit" at bounding box center [312, 187] width 114 height 24
click at [307, 192] on span "Submit" at bounding box center [313, 190] width 12 height 4
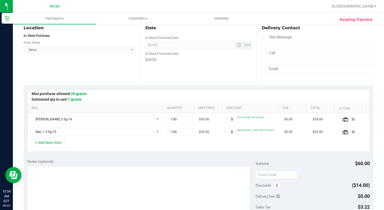
scroll to position [27, 0]
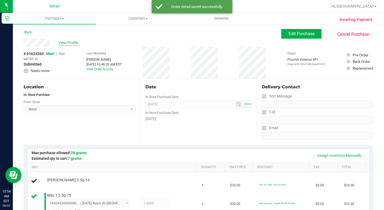
click at [68, 45] on span "View Profile" at bounding box center [68, 43] width 21 height 6
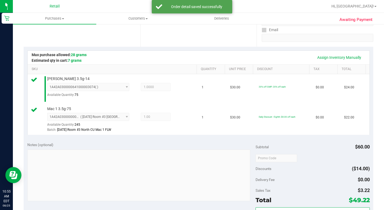
scroll to position [161, 0]
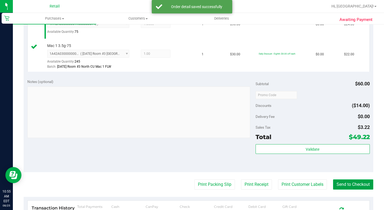
click at [349, 189] on button "Send to Checkout" at bounding box center [353, 184] width 40 height 10
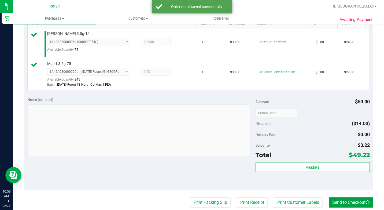
scroll to position [188, 0]
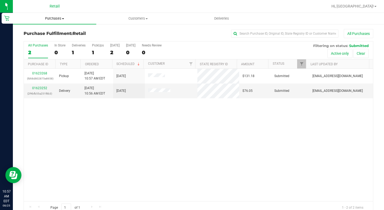
click at [59, 23] on uib-tab-heading "Purchases Summary of purchases Fulfillment All purchases" at bounding box center [54, 18] width 83 height 11
click at [58, 32] on span "Summary of purchases" at bounding box center [40, 32] width 55 height 5
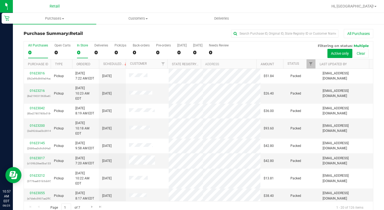
click at [77, 48] on label "In Store 0" at bounding box center [82, 50] width 11 height 15
click at [0, 0] on input "In Store 0" at bounding box center [0, 0] width 0 height 0
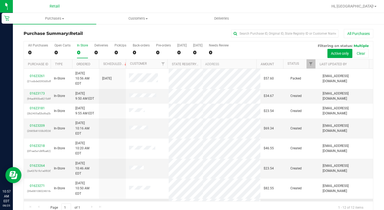
click at [38, 203] on link "01623272" at bounding box center [37, 205] width 15 height 4
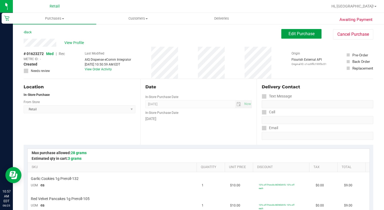
click at [289, 35] on span "Edit Purchase" at bounding box center [301, 33] width 26 height 5
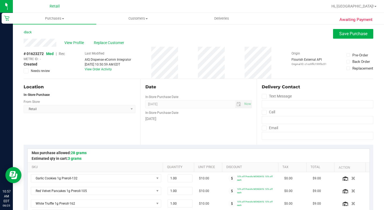
click at [62, 54] on span "Rec" at bounding box center [62, 53] width 6 height 4
click at [324, 34] on div "Back Save Purchase" at bounding box center [198, 34] width 349 height 10
drag, startPoint x: 333, startPoint y: 32, endPoint x: 283, endPoint y: 119, distance: 100.5
click at [333, 31] on button "Save Purchase" at bounding box center [353, 34] width 40 height 10
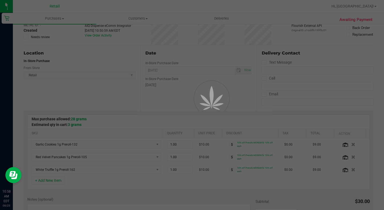
scroll to position [54, 0]
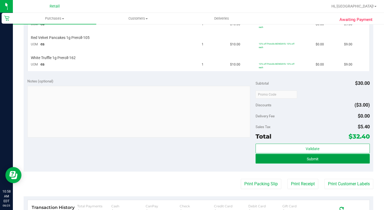
click at [339, 158] on button "Submit" at bounding box center [312, 159] width 114 height 10
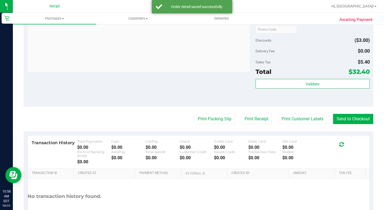
scroll to position [305, 0]
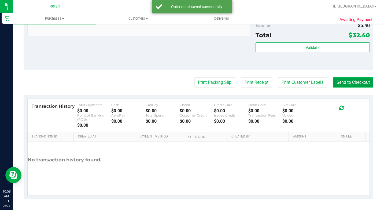
click at [355, 87] on button "Send to Checkout" at bounding box center [353, 82] width 40 height 10
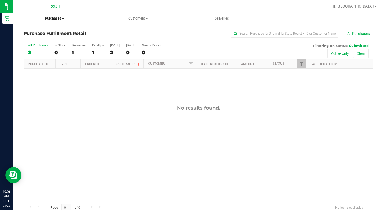
drag, startPoint x: 49, startPoint y: 16, endPoint x: 53, endPoint y: 15, distance: 3.8
click at [49, 16] on uib-tab-heading "Purchases Summary of purchases Fulfillment All purchases" at bounding box center [54, 18] width 83 height 11
click at [55, 31] on span "Summary of purchases" at bounding box center [40, 32] width 55 height 5
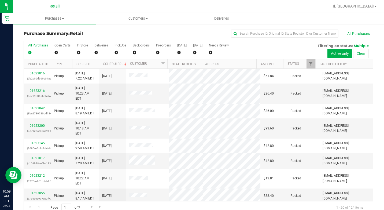
click at [88, 52] on div "All Purchases 0 Open Carts 0 In Store 0 Deliveries 0 PickUps 0 Back-orders 0 Pr…" at bounding box center [198, 50] width 349 height 18
click at [81, 52] on div "0" at bounding box center [82, 52] width 11 height 6
click at [0, 0] on input "In Store 0" at bounding box center [0, 0] width 0 height 0
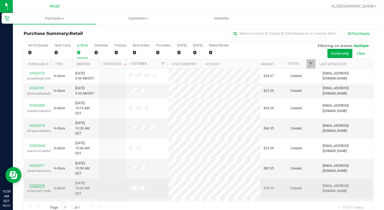
click at [34, 184] on link "01623274" at bounding box center [37, 186] width 15 height 4
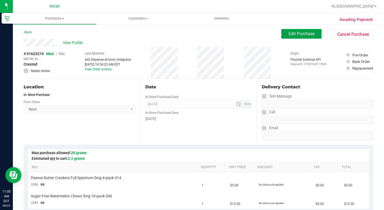
click at [296, 35] on span "Edit Purchase" at bounding box center [301, 33] width 26 height 5
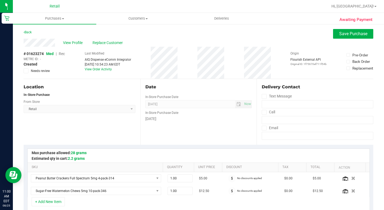
click at [62, 53] on span "Rec" at bounding box center [62, 53] width 6 height 4
click at [200, 46] on div "View Profile Replace Customer" at bounding box center [198, 43] width 349 height 8
click at [345, 36] on button "Save Purchase" at bounding box center [353, 34] width 40 height 10
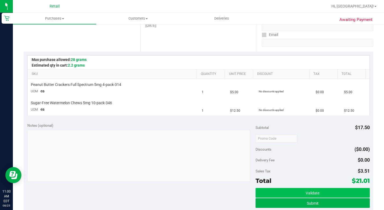
scroll to position [80, 0]
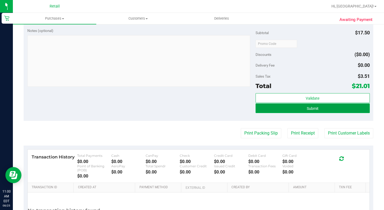
click at [309, 104] on button "Submit" at bounding box center [312, 108] width 114 height 10
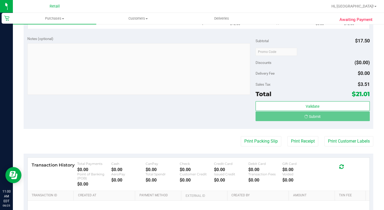
scroll to position [171, 0]
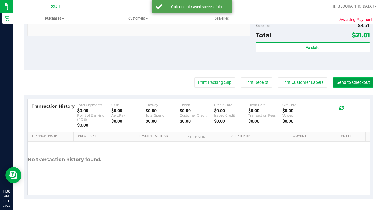
click at [345, 78] on button "Send to Checkout" at bounding box center [353, 82] width 40 height 10
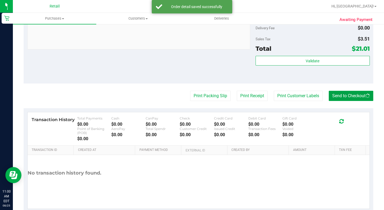
scroll to position [171, 0]
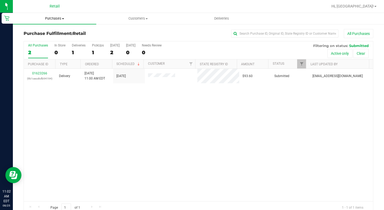
click at [61, 19] on span "Purchases" at bounding box center [54, 18] width 83 height 5
click at [52, 33] on span "Summary of purchases" at bounding box center [40, 32] width 55 height 5
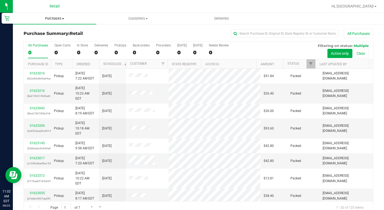
click at [62, 17] on span "Purchases" at bounding box center [54, 18] width 83 height 5
click at [154, 32] on div "All Purchases" at bounding box center [256, 33] width 233 height 9
click at [79, 51] on div "0" at bounding box center [82, 52] width 11 height 6
click at [0, 0] on input "In Store 0" at bounding box center [0, 0] width 0 height 0
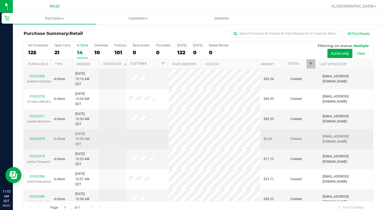
scroll to position [54, 0]
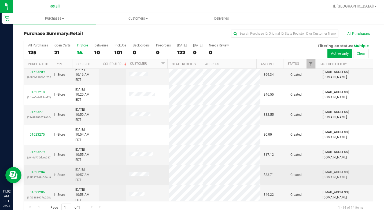
click at [38, 170] on link "01623284" at bounding box center [37, 172] width 15 height 4
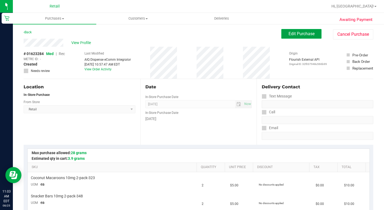
click at [309, 33] on span "Edit Purchase" at bounding box center [301, 33] width 26 height 5
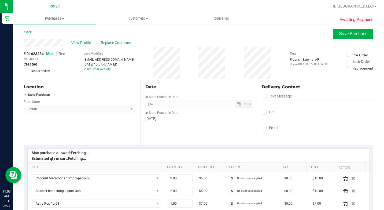
click at [69, 55] on div "# 01623284 Med | Rec METRC ID: - Created Needs review Last Modified [EMAIL_ADDR…" at bounding box center [198, 63] width 349 height 32
click at [64, 55] on span "Rec" at bounding box center [62, 53] width 6 height 4
click at [364, 33] on button "Save Purchase" at bounding box center [353, 34] width 40 height 10
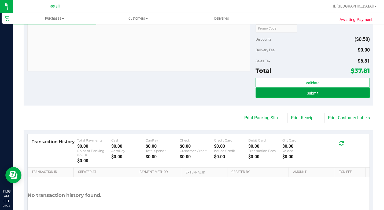
click at [320, 92] on button "Submit" at bounding box center [312, 93] width 114 height 10
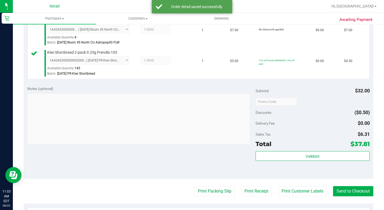
scroll to position [244, 0]
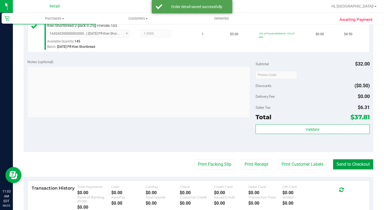
click at [340, 169] on button "Send to Checkout" at bounding box center [353, 164] width 40 height 10
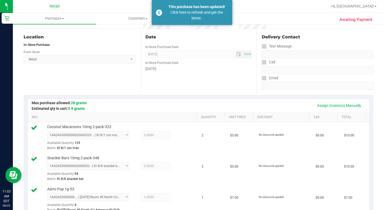
scroll to position [0, 0]
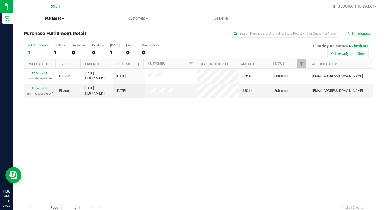
click at [53, 20] on span "Purchases" at bounding box center [54, 18] width 83 height 5
click at [53, 32] on span "Summary of purchases" at bounding box center [40, 32] width 55 height 5
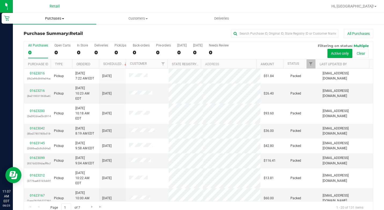
click at [63, 19] on span at bounding box center [63, 18] width 2 height 1
click at [66, 33] on span "Summary of purchases" at bounding box center [40, 32] width 55 height 5
click at [78, 41] on div "All Purchases 0 Open Carts 0 In Store 0 Deliveries 0 PickUps 0 Back-orders 0 Pr…" at bounding box center [198, 43] width 349 height 4
click at [79, 50] on div "0" at bounding box center [82, 52] width 11 height 6
click at [0, 0] on input "In Store 0" at bounding box center [0, 0] width 0 height 0
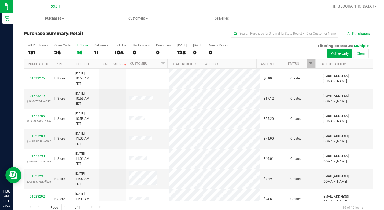
scroll to position [110, 0]
click at [54, 20] on span "Purchases" at bounding box center [54, 18] width 83 height 5
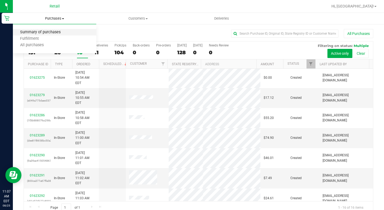
click at [50, 31] on span "Summary of purchases" at bounding box center [40, 32] width 55 height 5
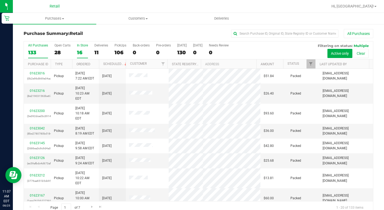
click at [83, 50] on div "16" at bounding box center [82, 52] width 11 height 6
click at [0, 0] on input "In Store 16" at bounding box center [0, 0] width 0 height 0
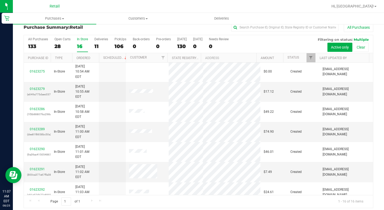
scroll to position [10, 0]
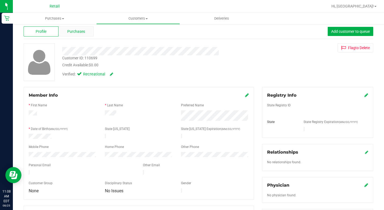
click at [85, 31] on div "Purchases" at bounding box center [75, 31] width 35 height 10
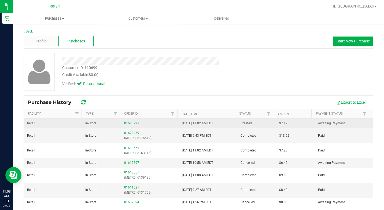
click at [128, 122] on link "01623291" at bounding box center [131, 123] width 15 height 4
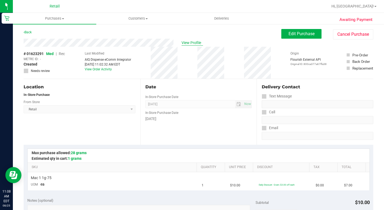
click at [188, 41] on span "View Profile" at bounding box center [191, 43] width 21 height 6
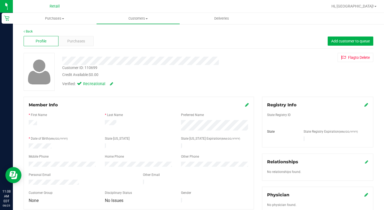
click at [242, 105] on div "Member Info" at bounding box center [139, 105] width 220 height 6
click at [245, 103] on icon at bounding box center [247, 104] width 4 height 4
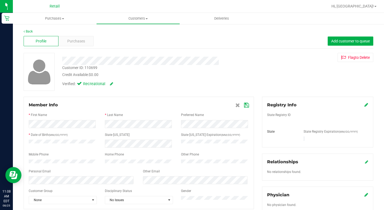
click at [134, 100] on div "Member Info * First Name * Last Name Preferred Name * Date of Birth (MM/DD/YYYY…" at bounding box center [139, 152] width 230 height 112
click at [244, 101] on div "Member Info * First Name * Last Name Preferred Name * Date of Birth (MM/DD/YYYY…" at bounding box center [139, 152] width 230 height 112
click at [244, 103] on icon at bounding box center [246, 105] width 5 height 4
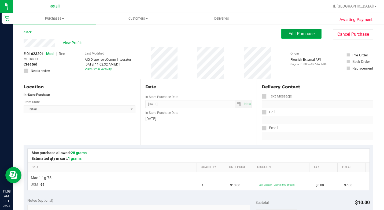
click at [290, 34] on span "Edit Purchase" at bounding box center [301, 33] width 26 height 5
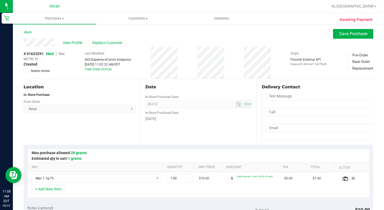
click at [64, 55] on span "Rec" at bounding box center [62, 53] width 6 height 4
click at [360, 38] on button "Save Purchase" at bounding box center [353, 34] width 40 height 10
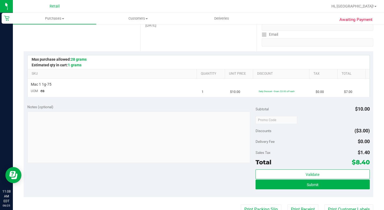
scroll to position [80, 0]
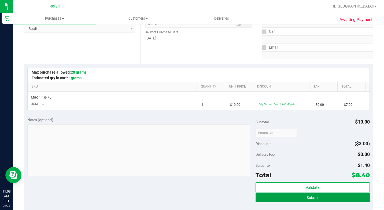
click at [297, 194] on button "Submit" at bounding box center [312, 197] width 114 height 10
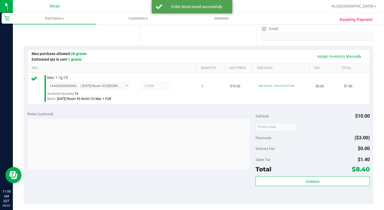
scroll to position [240, 0]
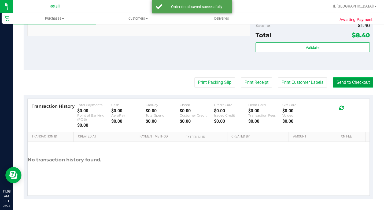
click at [366, 87] on button "Send to Checkout" at bounding box center [353, 82] width 40 height 10
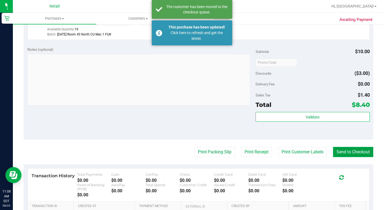
scroll to position [186, 0]
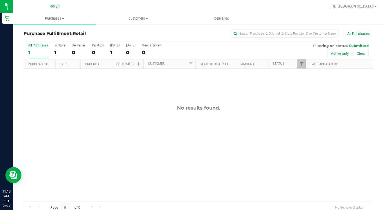
click at [61, 24] on link "Purchases Summary of purchases Fulfillment All purchases" at bounding box center [54, 18] width 83 height 11
click at [58, 31] on span "Summary of purchases" at bounding box center [40, 32] width 55 height 5
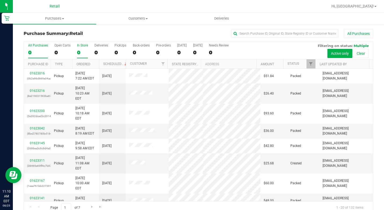
click at [87, 52] on div "0" at bounding box center [82, 52] width 11 height 6
click at [0, 0] on input "In Store 0" at bounding box center [0, 0] width 0 height 0
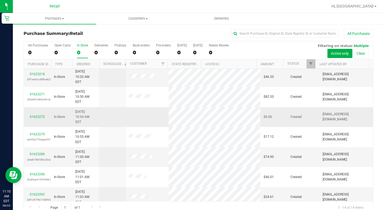
scroll to position [76, 0]
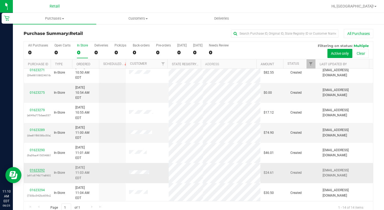
click at [38, 168] on link "01623292" at bounding box center [37, 170] width 15 height 4
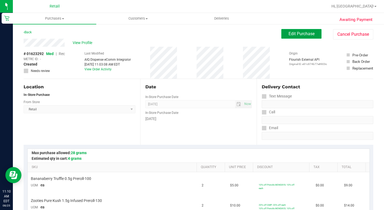
click at [303, 31] on button "Edit Purchase" at bounding box center [301, 34] width 40 height 10
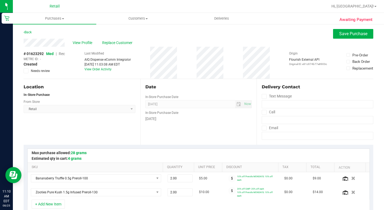
click at [68, 51] on div "# 01623292 Med | Rec METRC ID: - Created Needs review Last Modified AIQ Dispens…" at bounding box center [198, 63] width 349 height 32
click at [62, 54] on span "Rec" at bounding box center [62, 53] width 6 height 4
click at [356, 36] on button "Save Purchase" at bounding box center [353, 34] width 40 height 10
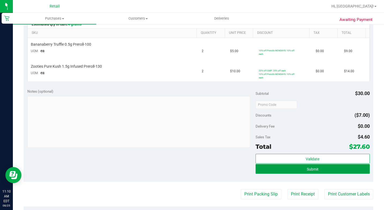
click at [311, 167] on span "Submit" at bounding box center [313, 169] width 12 height 4
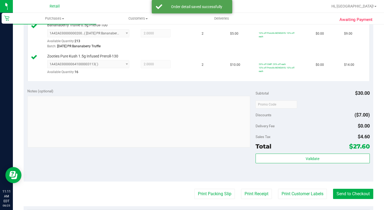
scroll to position [161, 0]
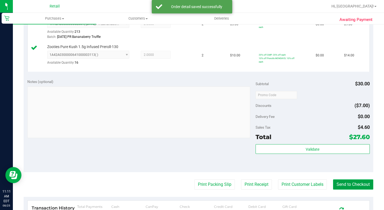
click at [342, 189] on button "Send to Checkout" at bounding box center [353, 184] width 40 height 10
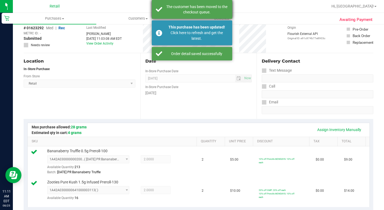
scroll to position [0, 0]
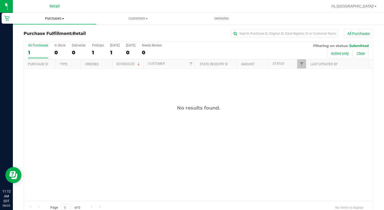
click at [71, 23] on uib-tab-heading "Purchases Summary of purchases Fulfillment All purchases" at bounding box center [54, 18] width 83 height 11
click at [71, 32] on li "Summary of purchases" at bounding box center [54, 32] width 83 height 6
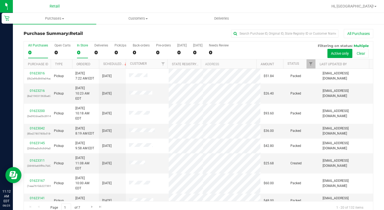
click at [79, 51] on div "0" at bounding box center [82, 52] width 11 height 6
click at [0, 0] on input "In Store 0" at bounding box center [0, 0] width 0 height 0
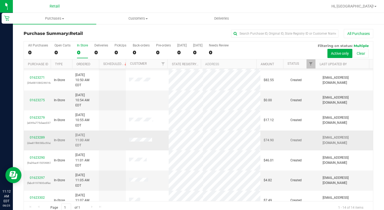
scroll to position [76, 0]
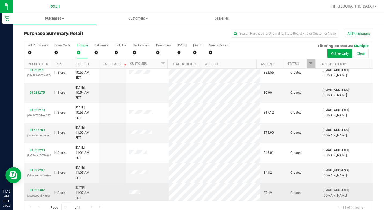
click at [38, 193] on p "(0eacac9d3b758d9d)" at bounding box center [37, 195] width 20 height 5
click at [38, 187] on div "01623302 (0eacac9d3b758d9d)" at bounding box center [37, 192] width 20 height 10
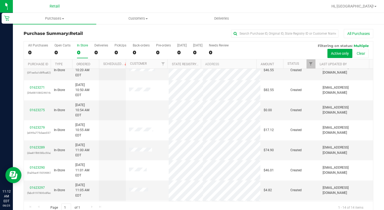
scroll to position [49, 0]
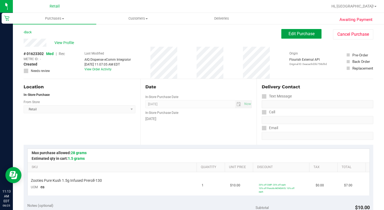
click at [283, 32] on button "Edit Purchase" at bounding box center [301, 34] width 40 height 10
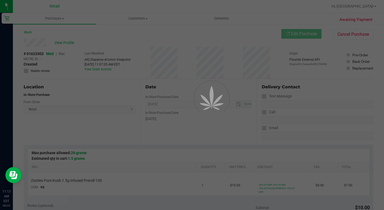
click at [72, 55] on div at bounding box center [192, 105] width 384 height 210
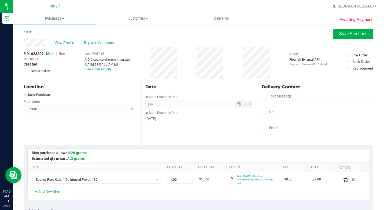
click at [67, 55] on div "# 01623302 Med | Rec METRC ID: - Created Needs review Last Modified AIQ Dispens…" at bounding box center [198, 63] width 349 height 32
click at [65, 54] on span "Rec" at bounding box center [62, 53] width 6 height 4
click at [59, 54] on span "Med | Rec" at bounding box center [55, 53] width 19 height 4
click at [64, 53] on span "Rec" at bounding box center [62, 53] width 6 height 4
click at [340, 35] on span "Save Purchase" at bounding box center [353, 33] width 28 height 5
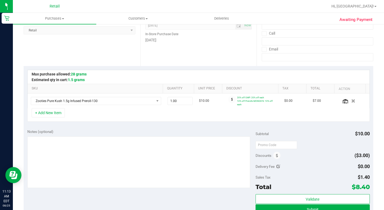
scroll to position [80, 0]
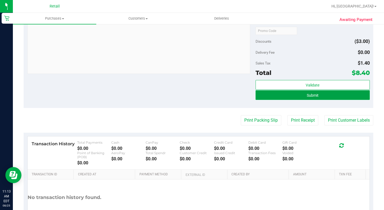
click at [320, 97] on button "Submit" at bounding box center [312, 95] width 114 height 10
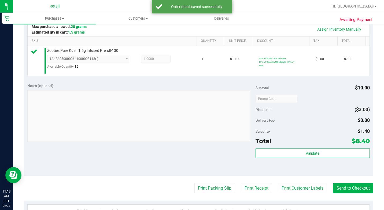
scroll to position [153, 0]
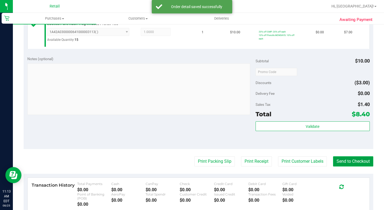
click at [353, 166] on button "Send to Checkout" at bounding box center [353, 161] width 40 height 10
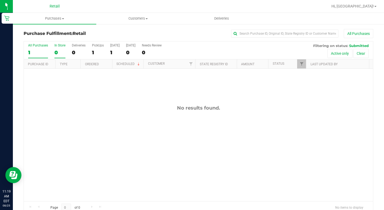
click at [56, 48] on label "In Store 0" at bounding box center [59, 50] width 11 height 15
click at [0, 0] on input "In Store 0" at bounding box center [0, 0] width 0 height 0
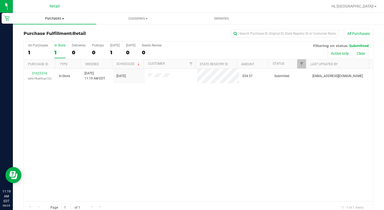
click at [58, 23] on uib-tab-heading "Purchases Summary of purchases Fulfillment All purchases" at bounding box center [54, 18] width 83 height 11
click at [59, 31] on span "Summary of purchases" at bounding box center [40, 32] width 55 height 5
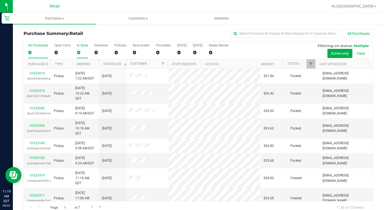
click at [85, 50] on div "0" at bounding box center [82, 52] width 11 height 6
click at [0, 0] on input "In Store 0" at bounding box center [0, 0] width 0 height 0
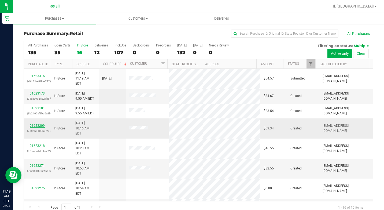
click at [41, 124] on link "01623209" at bounding box center [37, 126] width 15 height 4
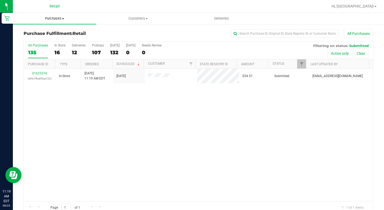
click at [46, 18] on span "Purchases" at bounding box center [54, 18] width 83 height 5
click at [47, 33] on span "Summary of purchases" at bounding box center [40, 32] width 55 height 5
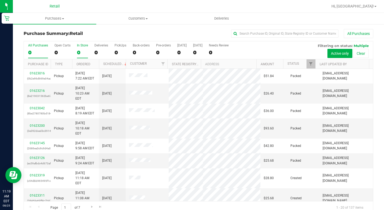
click at [77, 54] on div "0" at bounding box center [82, 52] width 11 height 6
click at [0, 0] on input "In Store 0" at bounding box center [0, 0] width 0 height 0
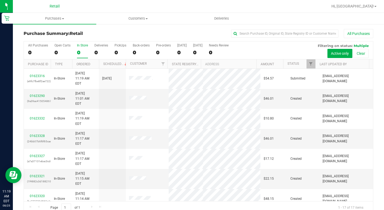
click at [78, 46] on div "In Store" at bounding box center [82, 45] width 11 height 4
click at [0, 0] on input "In Store 0" at bounding box center [0, 0] width 0 height 0
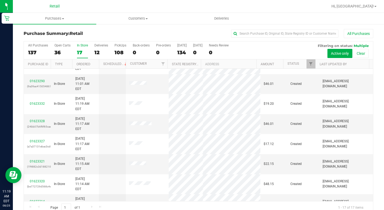
scroll to position [27, 0]
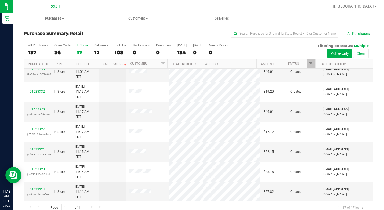
click at [42, 207] on link "01623297" at bounding box center [37, 209] width 15 height 4
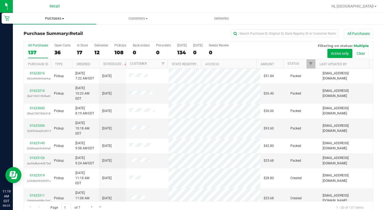
click at [46, 24] on uib-tab-heading "Purchases Summary of purchases Fulfillment All purchases" at bounding box center [54, 18] width 83 height 11
click at [55, 21] on uib-tab-heading "Purchases Summary of purchases Fulfillment All purchases" at bounding box center [54, 18] width 83 height 11
click at [56, 30] on span "Summary of purchases" at bounding box center [40, 32] width 55 height 5
click at [83, 50] on div "0" at bounding box center [82, 52] width 11 height 6
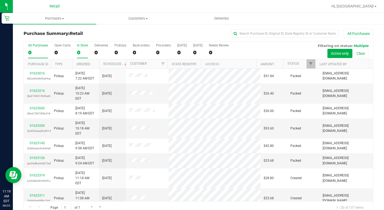
click at [0, 0] on input "In Store 0" at bounding box center [0, 0] width 0 height 0
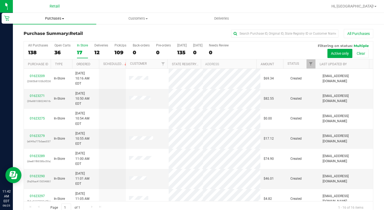
click at [62, 15] on uib-tab-heading "Purchases Summary of purchases Fulfillment All purchases" at bounding box center [54, 18] width 83 height 11
click at [43, 32] on span "Summary of purchases" at bounding box center [40, 32] width 55 height 5
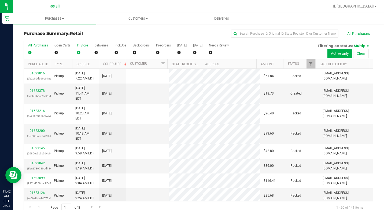
click at [77, 50] on div "0" at bounding box center [82, 52] width 11 height 6
click at [0, 0] on input "In Store 0" at bounding box center [0, 0] width 0 height 0
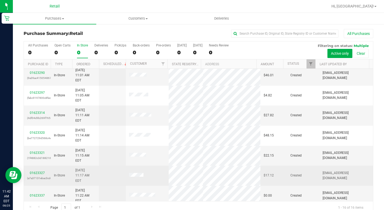
scroll to position [105, 0]
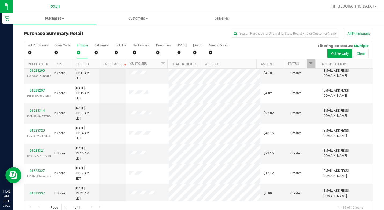
click at [33, 208] on link "01623369" at bounding box center [37, 210] width 15 height 4
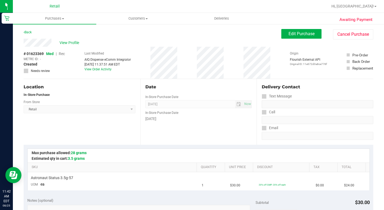
click at [281, 31] on button "Edit Purchase" at bounding box center [301, 34] width 40 height 10
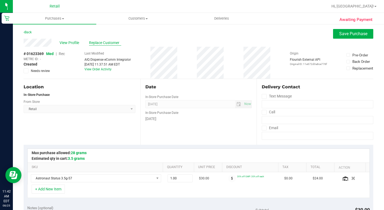
click at [99, 45] on span "Replace Customer" at bounding box center [105, 43] width 32 height 6
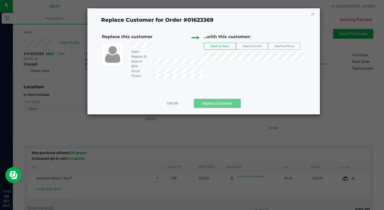
click at [316, 15] on div "Replace Customer for Order #01623369 Replace this customer State Registry ID Da…" at bounding box center [203, 61] width 232 height 106
click at [312, 13] on icon at bounding box center [312, 14] width 5 height 9
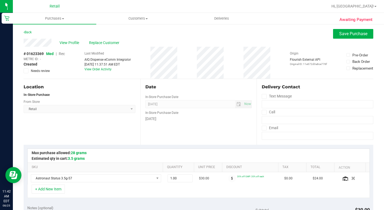
scroll to position [107, 0]
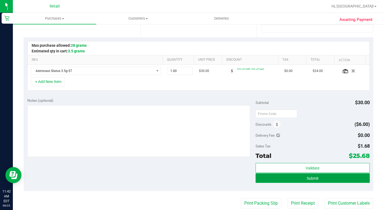
click at [324, 181] on button "Submit" at bounding box center [312, 178] width 114 height 10
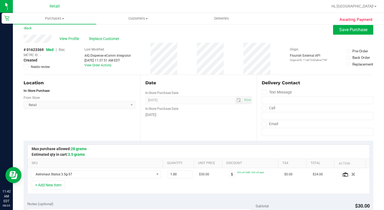
scroll to position [0, 0]
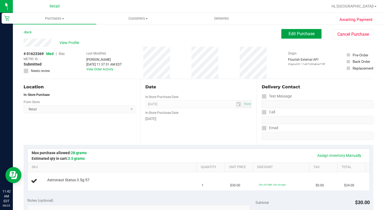
click at [304, 35] on span "Edit Purchase" at bounding box center [301, 33] width 26 height 5
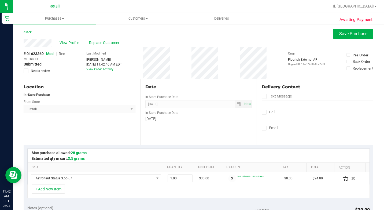
click at [60, 56] on span "Rec" at bounding box center [62, 53] width 6 height 4
click at [61, 54] on span "Rec" at bounding box center [62, 53] width 6 height 4
click at [339, 35] on span "Save Purchase" at bounding box center [353, 33] width 28 height 5
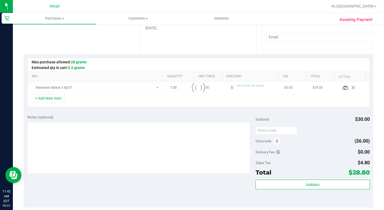
scroll to position [134, 0]
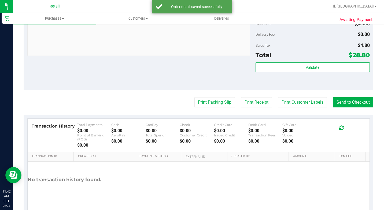
scroll to position [239, 0]
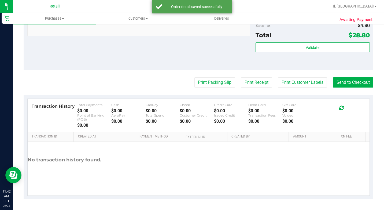
click at [356, 80] on button "Send to Checkout" at bounding box center [353, 82] width 40 height 10
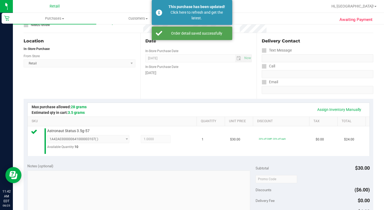
scroll to position [0, 0]
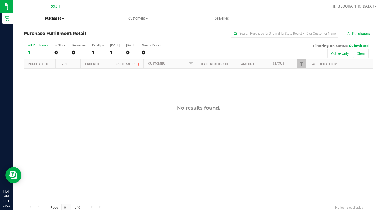
click at [61, 21] on span "Purchases" at bounding box center [54, 18] width 83 height 5
click at [70, 31] on li "Summary of purchases" at bounding box center [54, 32] width 83 height 6
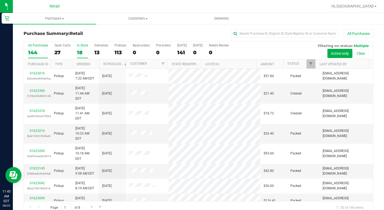
click at [78, 47] on label "In Store 18" at bounding box center [82, 50] width 11 height 15
click at [0, 0] on input "In Store 18" at bounding box center [0, 0] width 0 height 0
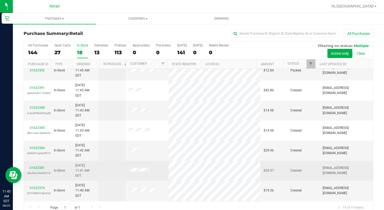
scroll to position [54, 0]
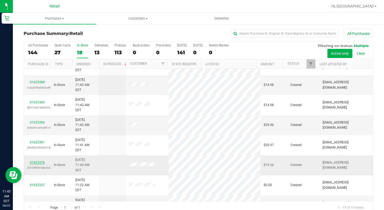
click at [34, 160] on link "01623376" at bounding box center [37, 162] width 15 height 4
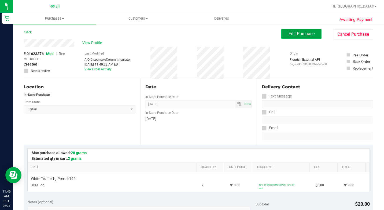
click at [305, 35] on span "Edit Purchase" at bounding box center [301, 33] width 26 height 5
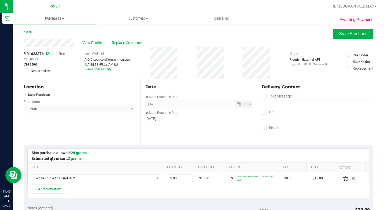
click at [64, 53] on span "Rec" at bounding box center [62, 53] width 6 height 4
click at [343, 38] on button "Save Purchase" at bounding box center [353, 34] width 40 height 10
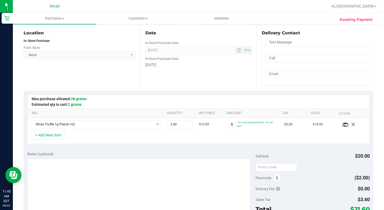
scroll to position [80, 0]
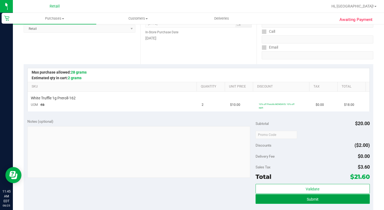
click at [312, 197] on span "Submit" at bounding box center [313, 199] width 12 height 4
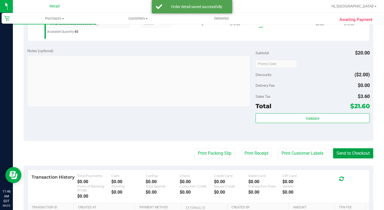
click at [359, 158] on button "Send to Checkout" at bounding box center [353, 153] width 40 height 10
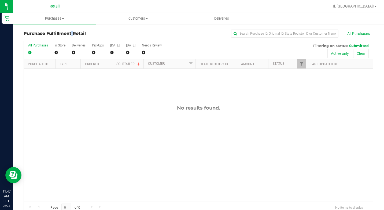
click at [54, 25] on div "Purchase Fulfillment: Retail All Purchases All Purchases 0 In Store 0 Deliverie…" at bounding box center [198, 122] width 371 height 196
drag, startPoint x: 54, startPoint y: 25, endPoint x: 55, endPoint y: 23, distance: 3.1
click at [55, 23] on uib-tab-heading "Purchases Summary of purchases Fulfillment All purchases" at bounding box center [54, 18] width 83 height 11
click at [57, 21] on uib-tab-heading "Purchases Summary of purchases Fulfillment All purchases" at bounding box center [54, 18] width 83 height 11
click at [59, 19] on span "Purchases" at bounding box center [54, 18] width 83 height 5
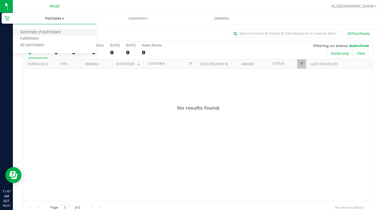
click at [51, 35] on li "Summary of purchases" at bounding box center [54, 32] width 83 height 6
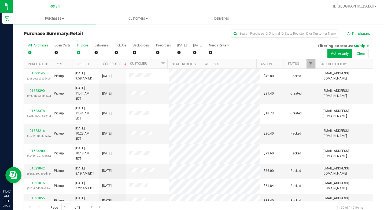
click at [78, 48] on label "In Store 0" at bounding box center [82, 50] width 11 height 15
click at [0, 0] on input "In Store 0" at bounding box center [0, 0] width 0 height 0
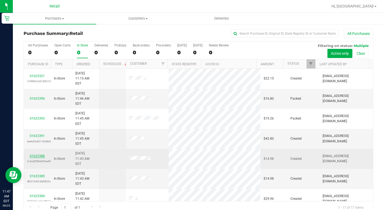
click at [38, 154] on link "01623388" at bounding box center [37, 156] width 15 height 4
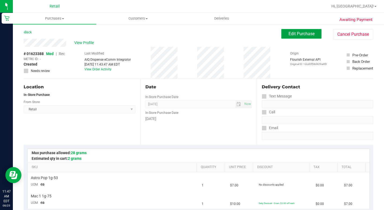
drag, startPoint x: 303, startPoint y: 30, endPoint x: 296, endPoint y: 35, distance: 8.6
click at [303, 32] on button "Edit Purchase" at bounding box center [301, 34] width 40 height 10
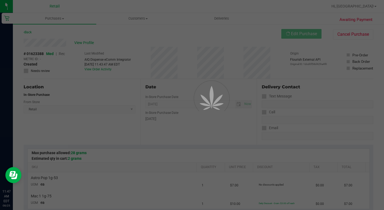
click at [66, 53] on div at bounding box center [192, 105] width 384 height 210
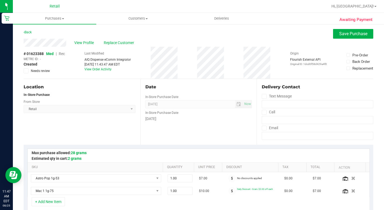
click at [63, 53] on span "Rec" at bounding box center [62, 53] width 6 height 4
click at [333, 33] on button "Save Purchase" at bounding box center [353, 34] width 40 height 10
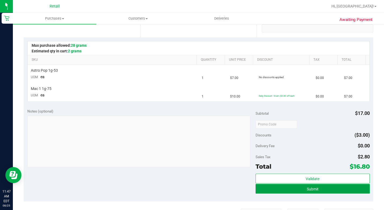
click at [344, 190] on button "Submit" at bounding box center [312, 189] width 114 height 10
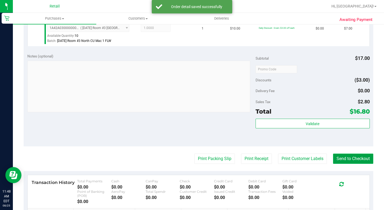
click at [363, 163] on button "Send to Checkout" at bounding box center [353, 158] width 40 height 10
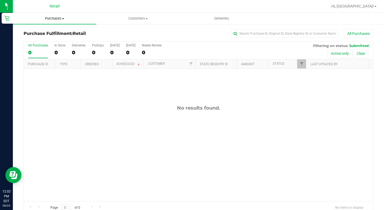
click at [48, 23] on uib-tab-heading "Purchases Summary of purchases Fulfillment All purchases" at bounding box center [54, 18] width 83 height 11
click at [48, 33] on span "Summary of purchases" at bounding box center [40, 32] width 55 height 5
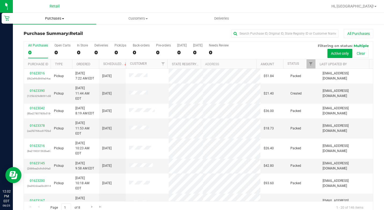
click at [54, 18] on span "Purchases" at bounding box center [54, 18] width 83 height 5
click at [141, 27] on div "Purchase Summary: Retail All Purchases All Purchases 0 Open Carts 0 In Store 0 …" at bounding box center [198, 122] width 371 height 196
click at [83, 49] on div "0" at bounding box center [82, 52] width 11 height 6
click at [0, 0] on input "In Store 0" at bounding box center [0, 0] width 0 height 0
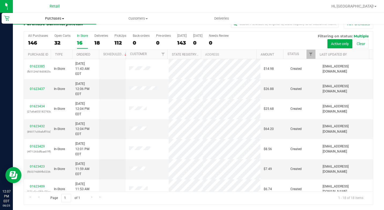
click at [67, 21] on uib-tab-heading "Purchases Summary of purchases Fulfillment All purchases" at bounding box center [54, 18] width 83 height 11
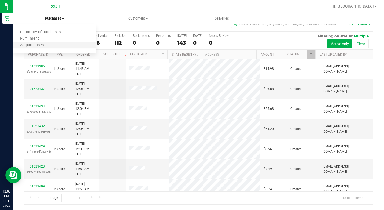
click at [53, 45] on li "All purchases" at bounding box center [54, 45] width 83 height 6
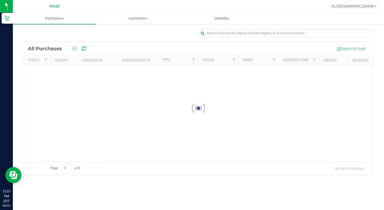
click at [58, 20] on span "Purchases" at bounding box center [54, 18] width 83 height 5
click at [45, 32] on span "Summary of purchases" at bounding box center [40, 32] width 55 height 5
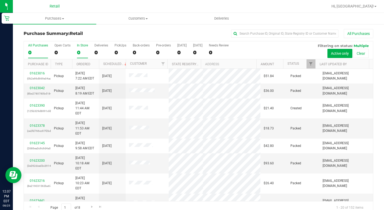
click at [77, 47] on label "In Store 0" at bounding box center [82, 50] width 11 height 15
click at [0, 0] on input "In Store 0" at bounding box center [0, 0] width 0 height 0
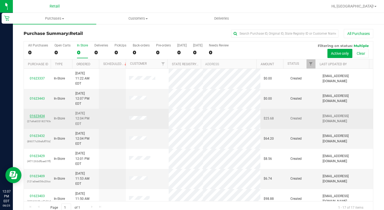
click at [36, 114] on link "01623434" at bounding box center [37, 116] width 15 height 4
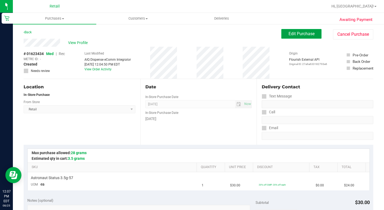
click at [301, 33] on span "Edit Purchase" at bounding box center [301, 33] width 26 height 5
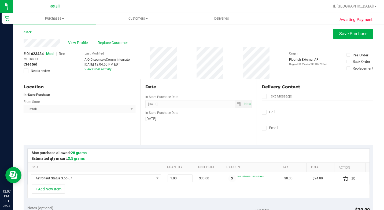
click at [67, 52] on div "# 01623434 Med | Rec METRC ID: - Created Needs review Last Modified AIQ Dispens…" at bounding box center [198, 63] width 349 height 32
click at [59, 54] on span "Med | Rec" at bounding box center [55, 53] width 19 height 4
click at [64, 52] on span "Rec" at bounding box center [62, 53] width 6 height 4
click at [362, 37] on button "Save Purchase" at bounding box center [353, 34] width 40 height 10
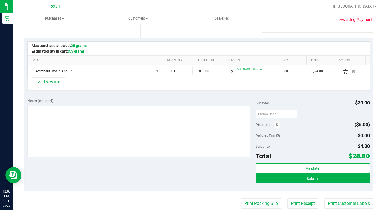
scroll to position [107, 0]
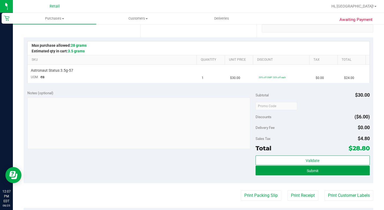
click at [319, 174] on button "Submit" at bounding box center [312, 170] width 114 height 10
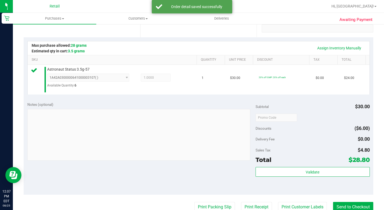
scroll to position [134, 0]
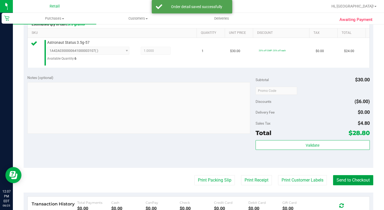
click at [338, 185] on button "Send to Checkout" at bounding box center [353, 180] width 40 height 10
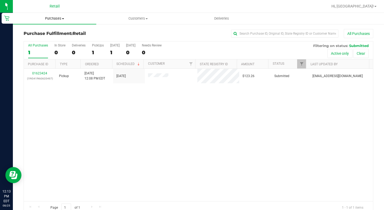
click at [61, 18] on span "Purchases" at bounding box center [54, 18] width 83 height 5
click at [68, 34] on li "Summary of purchases" at bounding box center [54, 32] width 83 height 6
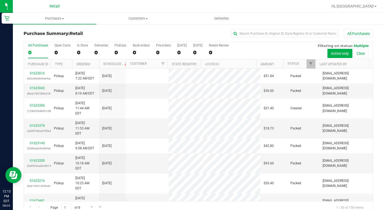
click at [73, 50] on div "All Purchases 0 Open Carts 0 In Store 0 Deliveries 0 PickUps 0 Back-orders 0 Pr…" at bounding box center [198, 50] width 349 height 18
click at [73, 51] on div "All Purchases 0 Open Carts 0 In Store 0 Deliveries 0 PickUps 0 Back-orders 0 Pr…" at bounding box center [198, 50] width 349 height 18
click at [81, 50] on div "0" at bounding box center [82, 52] width 11 height 6
click at [0, 0] on input "In Store 0" at bounding box center [0, 0] width 0 height 0
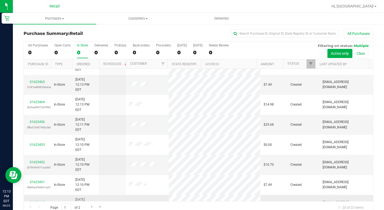
scroll to position [27, 0]
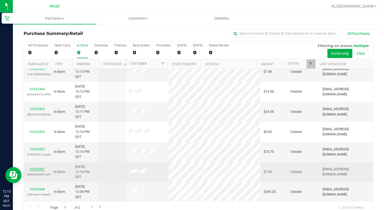
click at [39, 167] on link "01623451" at bounding box center [37, 169] width 15 height 4
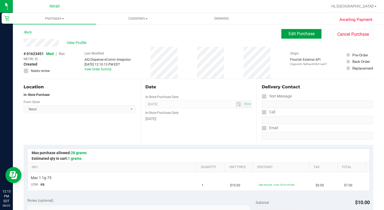
click at [293, 35] on span "Edit Purchase" at bounding box center [301, 33] width 26 height 5
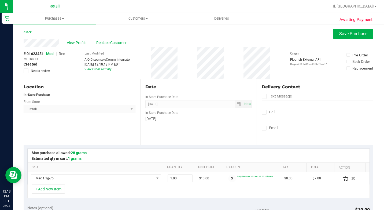
click at [65, 53] on span "Rec" at bounding box center [62, 53] width 6 height 4
click at [64, 54] on span "Rec" at bounding box center [62, 53] width 6 height 4
click at [355, 33] on span "Save Purchase" at bounding box center [353, 33] width 28 height 5
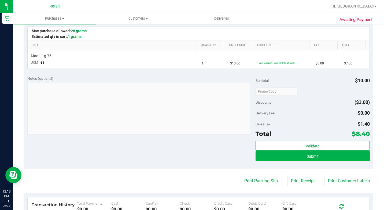
scroll to position [134, 0]
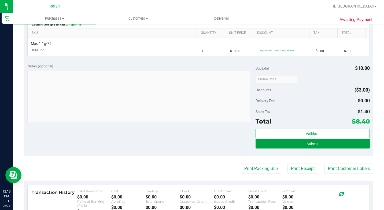
drag, startPoint x: 273, startPoint y: 145, endPoint x: 158, endPoint y: 117, distance: 117.8
click at [160, 122] on div "Notes (optional) Subtotal $10.00 Discounts ($3.00) Delivery Fee $0.00 Sales Tax…" at bounding box center [198, 107] width 349 height 96
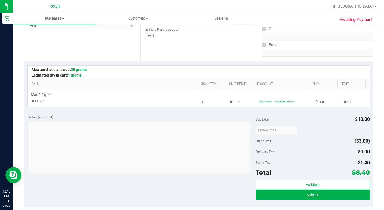
scroll to position [107, 0]
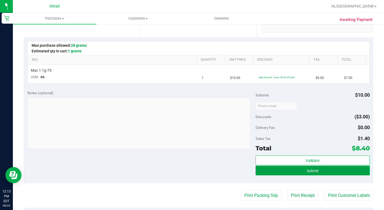
click at [281, 173] on button "Submit" at bounding box center [312, 170] width 114 height 10
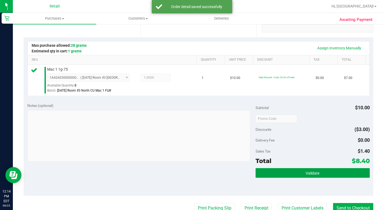
click at [307, 175] on span "Validate" at bounding box center [312, 173] width 14 height 4
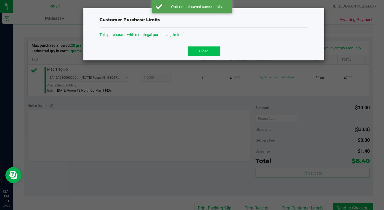
click at [213, 52] on button "Close" at bounding box center [204, 51] width 32 height 10
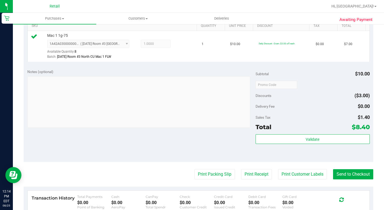
scroll to position [188, 0]
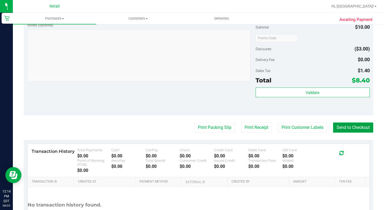
click at [337, 132] on button "Send to Checkout" at bounding box center [353, 127] width 40 height 10
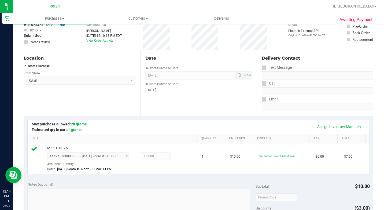
scroll to position [0, 0]
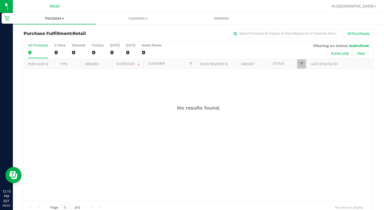
click at [67, 16] on span "Purchases" at bounding box center [54, 18] width 83 height 5
click at [57, 32] on span "Summary of purchases" at bounding box center [40, 32] width 55 height 5
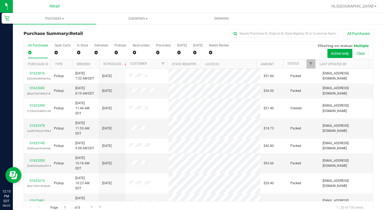
click at [76, 46] on div "All Purchases 0 Open Carts 0 In Store 0 Deliveries 0 PickUps 0 Back-orders 0 Pr…" at bounding box center [198, 50] width 349 height 18
click at [79, 50] on div "0" at bounding box center [82, 52] width 11 height 6
click at [0, 0] on input "In Store 0" at bounding box center [0, 0] width 0 height 0
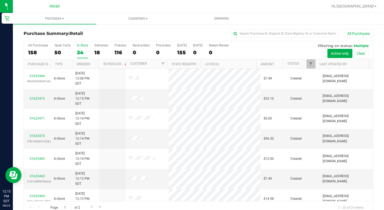
click at [83, 53] on div "24" at bounding box center [82, 52] width 11 height 6
click at [0, 0] on input "In Store 24" at bounding box center [0, 0] width 0 height 0
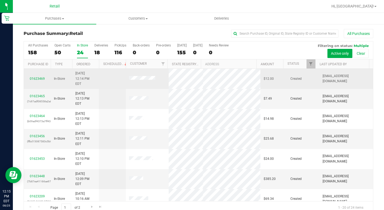
scroll to position [80, 0]
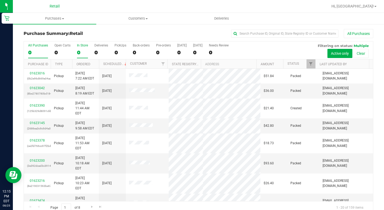
click at [81, 49] on div "0" at bounding box center [82, 52] width 11 height 6
click at [0, 0] on input "In Store 0" at bounding box center [0, 0] width 0 height 0
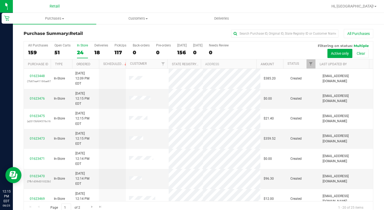
click at [70, 32] on h3 "Purchase Summary: Retail" at bounding box center [82, 33] width 117 height 5
click at [59, 16] on span "Purchases" at bounding box center [54, 18] width 83 height 5
click at [59, 46] on li "All purchases" at bounding box center [54, 45] width 83 height 6
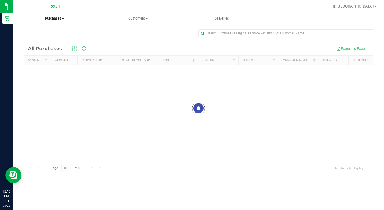
click at [53, 18] on span "Purchases" at bounding box center [54, 18] width 83 height 5
click at [56, 30] on span "Summary of purchases" at bounding box center [40, 32] width 55 height 5
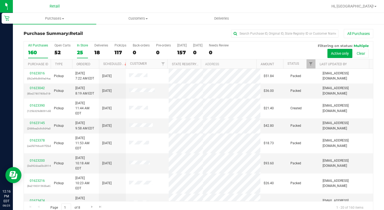
click at [79, 48] on label "In Store 25" at bounding box center [82, 50] width 11 height 15
click at [0, 0] on input "In Store 25" at bounding box center [0, 0] width 0 height 0
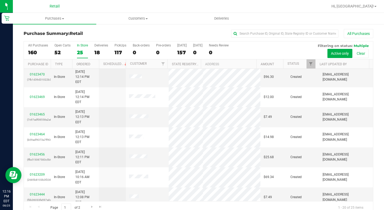
scroll to position [107, 0]
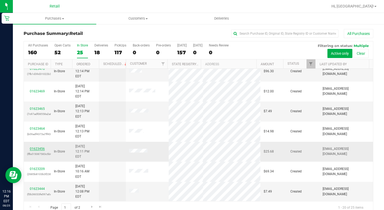
click at [40, 147] on link "01623456" at bounding box center [37, 149] width 15 height 4
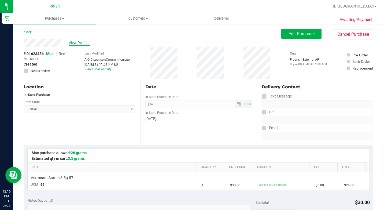
click at [76, 42] on span "View Profile" at bounding box center [79, 43] width 21 height 6
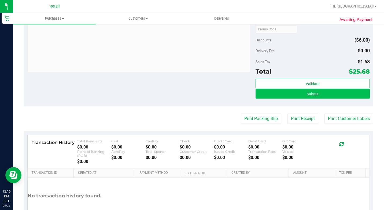
scroll to position [188, 0]
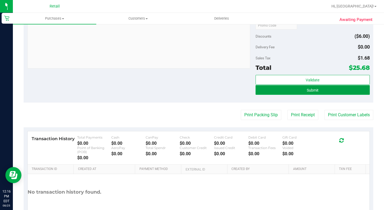
drag, startPoint x: 317, startPoint y: 89, endPoint x: 320, endPoint y: 95, distance: 6.8
click at [317, 89] on button "Submit" at bounding box center [312, 90] width 114 height 10
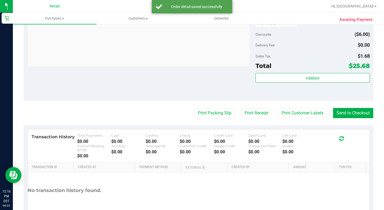
scroll to position [239, 0]
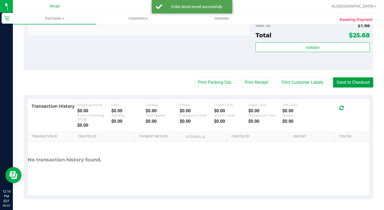
click at [361, 84] on button "Send to Checkout" at bounding box center [353, 82] width 40 height 10
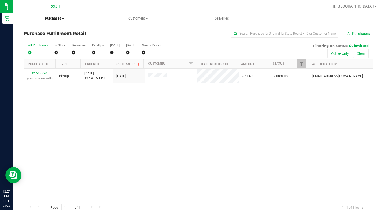
click at [64, 17] on span "Purchases" at bounding box center [54, 18] width 83 height 5
click at [62, 34] on span "Summary of purchases" at bounding box center [40, 32] width 55 height 5
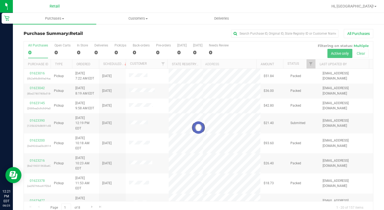
click at [82, 54] on div at bounding box center [198, 127] width 349 height 172
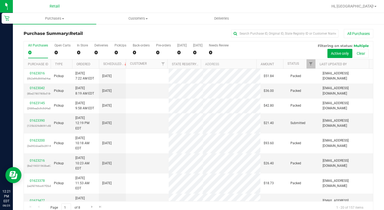
click at [75, 49] on div "All Purchases 0 Open Carts 0 In Store 0 Deliveries 0 PickUps 0 Back-orders 0 Pr…" at bounding box center [198, 50] width 349 height 18
click at [78, 48] on label "In Store 0" at bounding box center [82, 50] width 11 height 15
click at [0, 0] on input "In Store 0" at bounding box center [0, 0] width 0 height 0
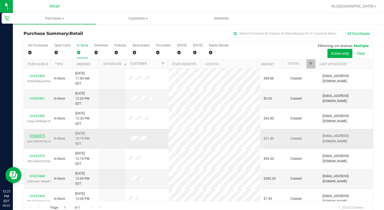
click at [38, 134] on link "01623475" at bounding box center [37, 136] width 15 height 4
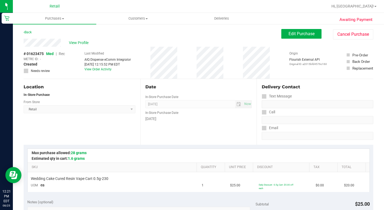
click at [288, 23] on ul "Purchases Summary of purchases Fulfillment All purchases Customers All customer…" at bounding box center [205, 19] width 384 height 12
click at [283, 30] on button "Edit Purchase" at bounding box center [301, 34] width 40 height 10
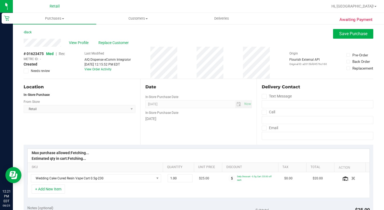
click at [57, 52] on span "|" at bounding box center [56, 53] width 1 height 4
click at [61, 52] on span "Rec" at bounding box center [62, 53] width 6 height 4
click at [35, 65] on span "Created" at bounding box center [31, 64] width 14 height 6
drag, startPoint x: 35, startPoint y: 65, endPoint x: 62, endPoint y: 54, distance: 29.5
click at [62, 54] on span "Rec" at bounding box center [62, 53] width 6 height 4
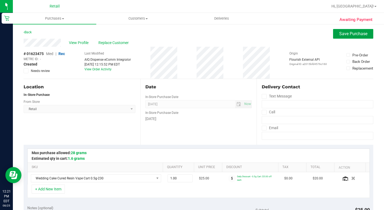
drag, startPoint x: 347, startPoint y: 35, endPoint x: 343, endPoint y: 45, distance: 10.2
click at [347, 35] on span "Save Purchase" at bounding box center [353, 33] width 28 height 5
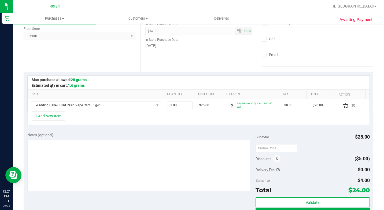
scroll to position [80, 0]
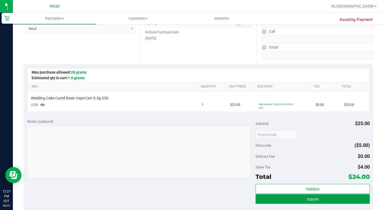
click at [324, 199] on button "Submit" at bounding box center [312, 199] width 114 height 10
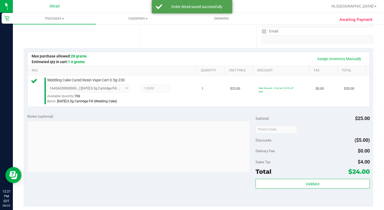
scroll to position [188, 0]
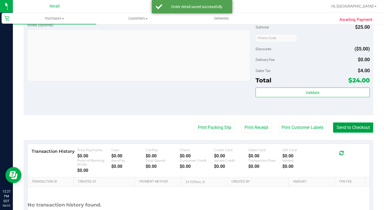
click at [344, 132] on button "Send to Checkout" at bounding box center [353, 127] width 40 height 10
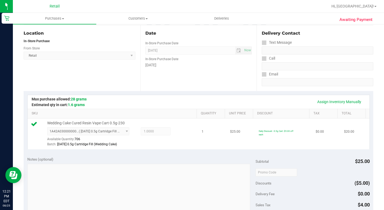
scroll to position [161, 0]
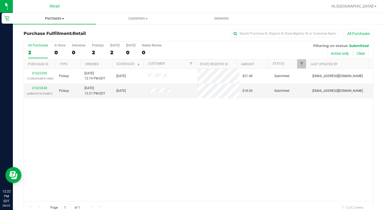
click at [52, 16] on uib-tab-heading "Purchases Summary of purchases Fulfillment All purchases" at bounding box center [54, 18] width 83 height 11
click at [49, 33] on span "Summary of purchases" at bounding box center [40, 32] width 55 height 5
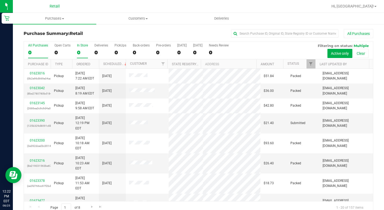
click at [81, 44] on div "In Store" at bounding box center [82, 45] width 11 height 4
click at [0, 0] on input "In Store 0" at bounding box center [0, 0] width 0 height 0
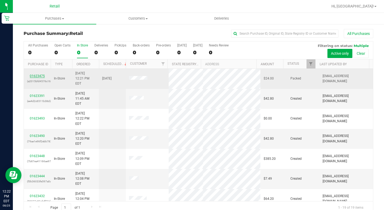
click at [35, 74] on link "01623475" at bounding box center [37, 76] width 15 height 4
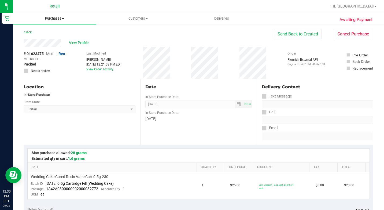
click at [55, 20] on span "Purchases" at bounding box center [54, 18] width 83 height 5
click at [58, 47] on li "All purchases" at bounding box center [54, 45] width 83 height 6
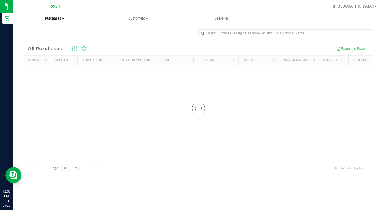
click at [55, 17] on span "Purchases" at bounding box center [54, 18] width 83 height 5
click at [48, 30] on span "Summary of purchases" at bounding box center [40, 32] width 55 height 5
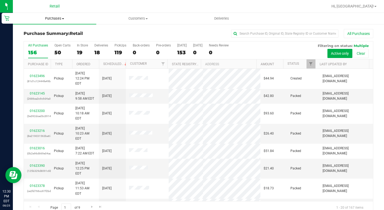
click at [53, 17] on span "Purchases" at bounding box center [54, 18] width 83 height 5
click at [84, 34] on li "Summary of purchases" at bounding box center [54, 32] width 83 height 6
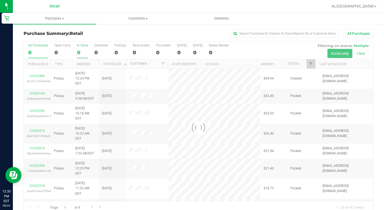
click at [81, 50] on div "0" at bounding box center [82, 52] width 11 height 6
click at [0, 0] on input "In Store 0" at bounding box center [0, 0] width 0 height 0
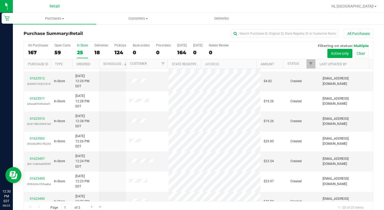
scroll to position [31, 0]
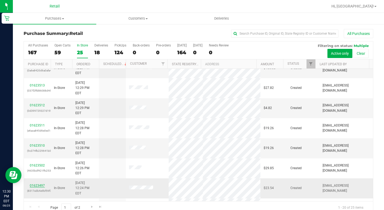
click at [43, 183] on link "01623497" at bounding box center [37, 185] width 15 height 4
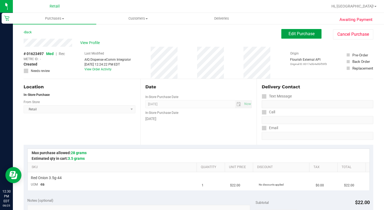
click at [297, 36] on span "Edit Purchase" at bounding box center [301, 33] width 26 height 5
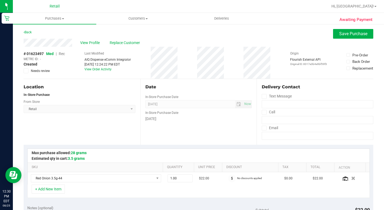
click at [64, 53] on span "Rec" at bounding box center [62, 53] width 6 height 4
click at [361, 36] on span "Save Purchase" at bounding box center [353, 33] width 28 height 5
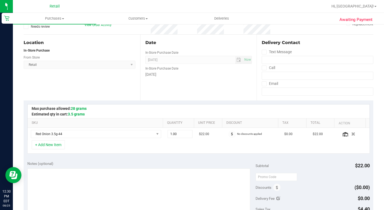
scroll to position [80, 0]
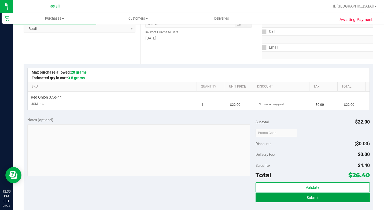
click at [337, 200] on button "Submit" at bounding box center [312, 197] width 114 height 10
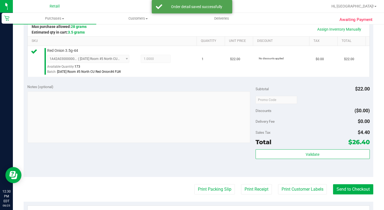
scroll to position [161, 0]
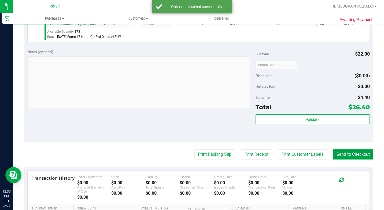
click at [346, 159] on button "Send to Checkout" at bounding box center [353, 154] width 40 height 10
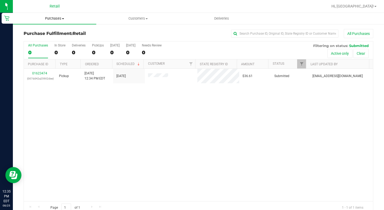
click at [63, 21] on uib-tab-heading "Purchases Summary of purchases Fulfillment All purchases" at bounding box center [54, 18] width 83 height 11
click at [62, 35] on li "Summary of purchases" at bounding box center [54, 32] width 83 height 6
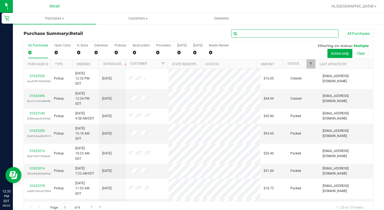
click at [257, 35] on input "text" at bounding box center [284, 33] width 107 height 8
type input "[PERSON_NAME]"
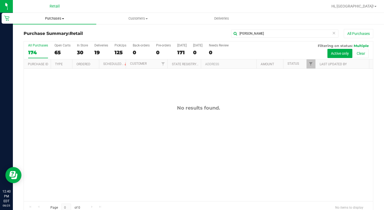
click at [54, 19] on span "Purchases" at bounding box center [54, 18] width 83 height 5
click at [89, 35] on li "Summary of purchases" at bounding box center [54, 32] width 83 height 6
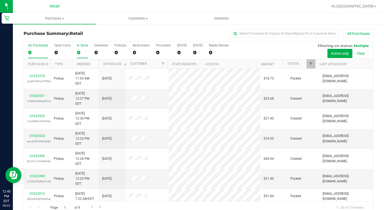
click at [78, 52] on div "0" at bounding box center [82, 52] width 11 height 6
click at [0, 0] on input "In Store 0" at bounding box center [0, 0] width 0 height 0
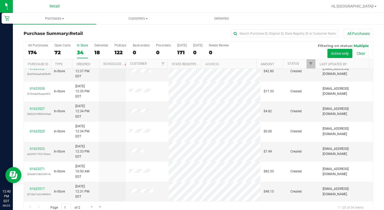
scroll to position [134, 0]
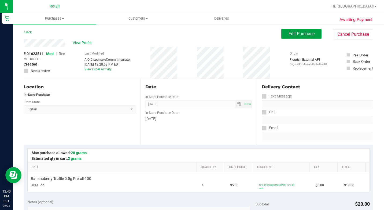
click at [295, 31] on span "Edit Purchase" at bounding box center [301, 33] width 26 height 5
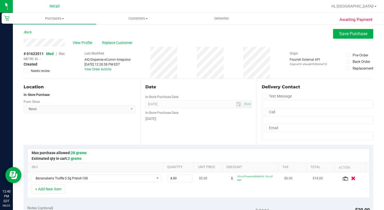
click at [351, 179] on icon "button" at bounding box center [353, 178] width 5 height 4
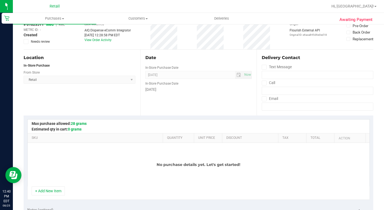
scroll to position [54, 0]
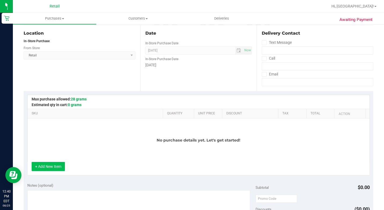
click at [40, 164] on button "+ Add New Item" at bounding box center [48, 166] width 33 height 9
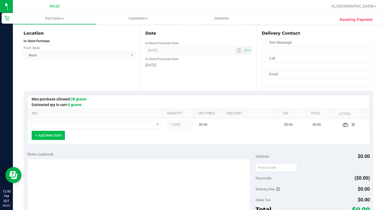
click at [54, 135] on button "+ Add New Item" at bounding box center [48, 134] width 33 height 9
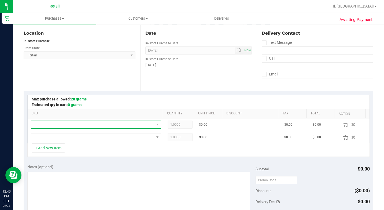
click at [80, 124] on span "NO DATA FOUND" at bounding box center [92, 125] width 123 height 8
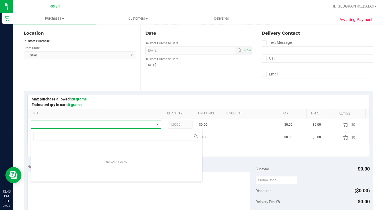
scroll to position [8, 125]
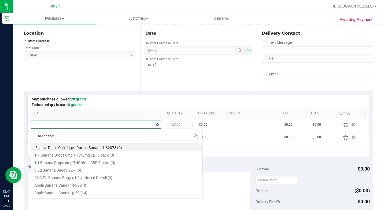
type input "bananaberr"
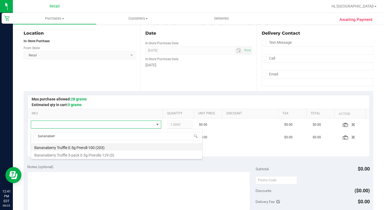
click at [96, 148] on li "Bananaberry Truffle 0.5g Preroll-100 (203)" at bounding box center [116, 147] width 171 height 8
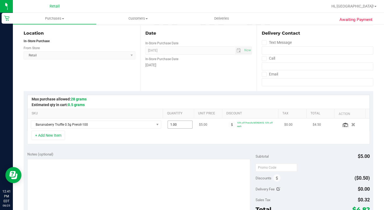
click at [181, 124] on input "1.00" at bounding box center [180, 125] width 25 height 8
click at [0, 0] on input "1" at bounding box center [0, 0] width 0 height 0
type input "2"
type input "2.00"
click at [183, 133] on div "+ Add New Item" at bounding box center [198, 136] width 342 height 13
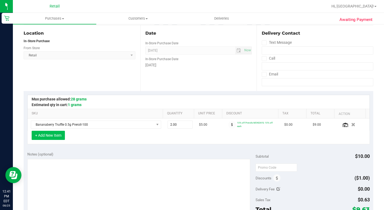
click at [63, 136] on button "+ Add New Item" at bounding box center [48, 134] width 33 height 9
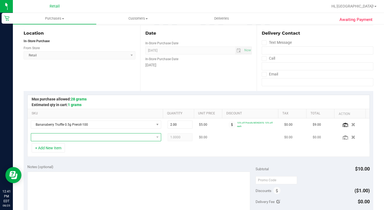
click at [75, 137] on span "NO DATA FOUND" at bounding box center [92, 137] width 123 height 8
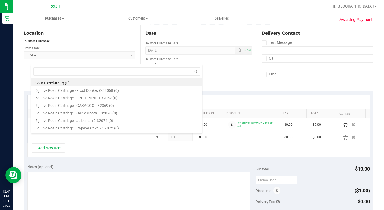
type input "e"
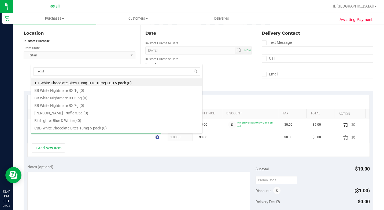
scroll to position [0, 0]
type input "white truff"
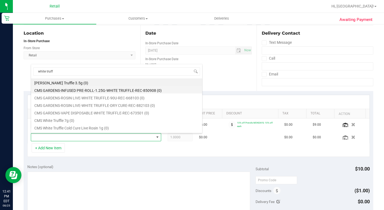
click at [108, 92] on li "CMS GARDENS-INFUSED PRE-ROLL-1.25G-WHITE TRUFFLE-REC-850908 (0)" at bounding box center [116, 90] width 171 height 8
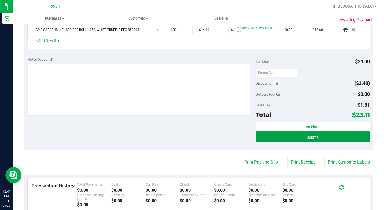
click at [330, 137] on button "Submit" at bounding box center [312, 137] width 114 height 10
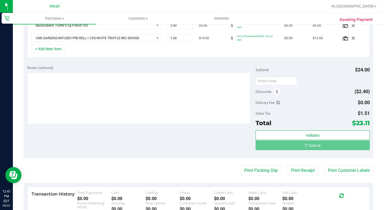
scroll to position [18, 0]
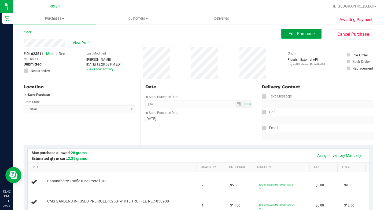
click at [292, 33] on span "Edit Purchase" at bounding box center [301, 33] width 26 height 5
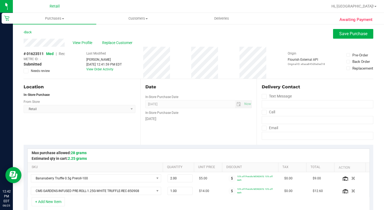
click at [65, 55] on span "Rec" at bounding box center [62, 53] width 6 height 4
click at [348, 31] on button "Save Purchase" at bounding box center [353, 34] width 40 height 10
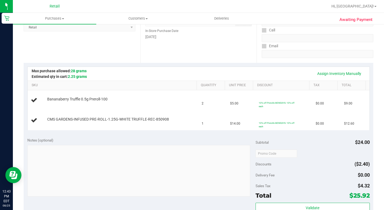
scroll to position [27, 0]
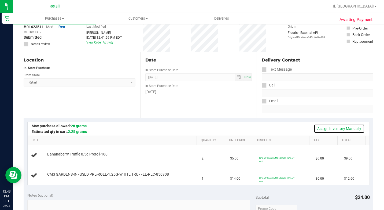
click at [332, 128] on link "Assign Inventory Manually" at bounding box center [338, 128] width 51 height 9
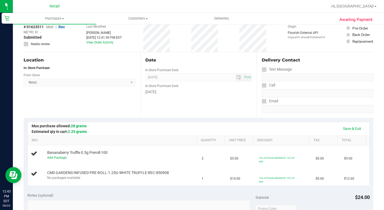
click at [361, 132] on div "Save & Exit" at bounding box center [199, 129] width 342 height 14
click at [341, 128] on link "Save & Exit" at bounding box center [351, 128] width 25 height 9
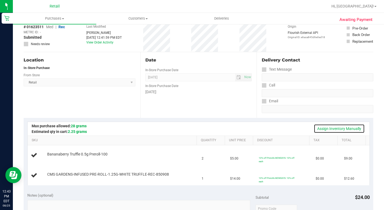
click at [325, 130] on link "Assign Inventory Manually" at bounding box center [338, 128] width 51 height 9
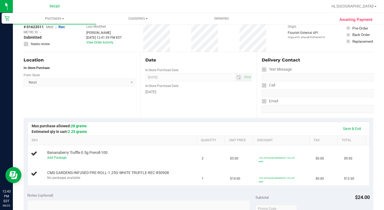
drag, startPoint x: 334, startPoint y: 128, endPoint x: 337, endPoint y: 120, distance: 8.6
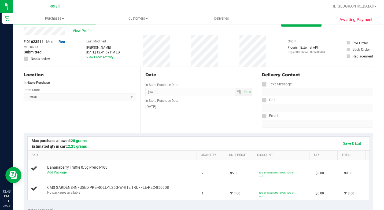
scroll to position [0, 0]
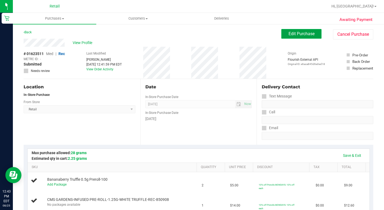
click at [307, 33] on span "Edit Purchase" at bounding box center [301, 33] width 26 height 5
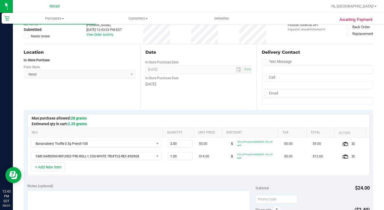
scroll to position [54, 0]
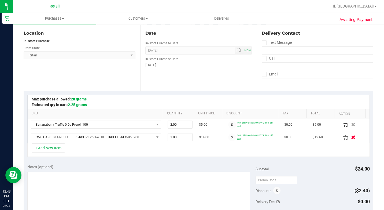
click at [348, 137] on button "button" at bounding box center [352, 137] width 9 height 6
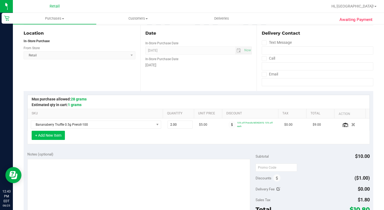
click at [58, 136] on button "+ Add New Item" at bounding box center [48, 134] width 33 height 9
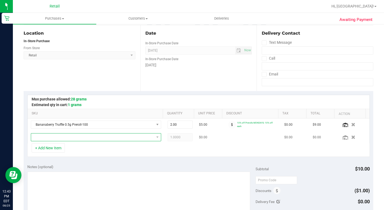
click at [81, 136] on span "NO DATA FOUND" at bounding box center [92, 137] width 123 height 8
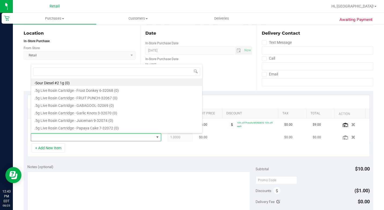
scroll to position [8, 125]
type input "white truffle 1g"
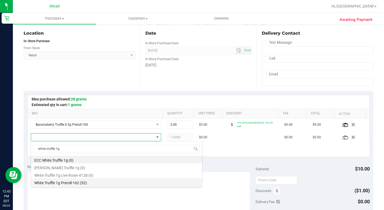
click at [95, 183] on li "White Truffle 1g Preroll-162 (52)" at bounding box center [116, 182] width 171 height 8
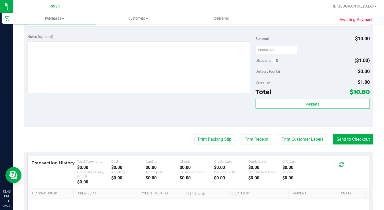
scroll to position [214, 0]
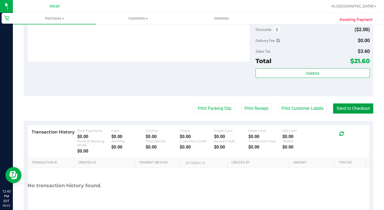
click at [358, 107] on button "Send to Checkout" at bounding box center [353, 108] width 40 height 10
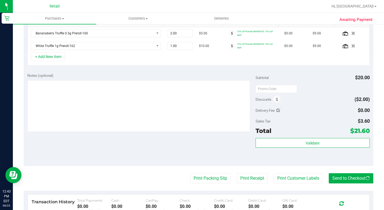
scroll to position [80, 0]
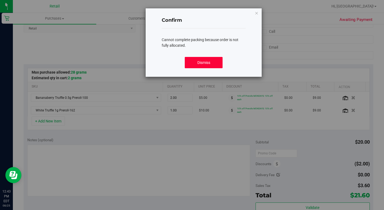
click at [210, 64] on button "Dismiss" at bounding box center [204, 62] width 38 height 11
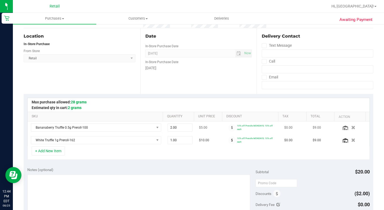
scroll to position [0, 0]
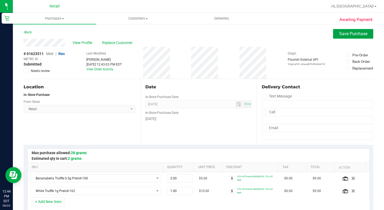
click at [346, 33] on span "Save Purchase" at bounding box center [353, 33] width 28 height 5
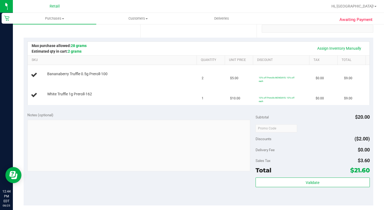
scroll to position [107, 0]
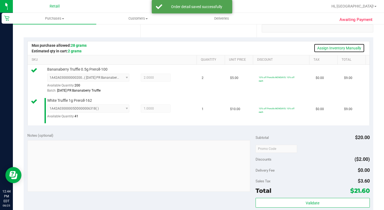
click at [338, 49] on link "Assign Inventory Manually" at bounding box center [338, 47] width 51 height 9
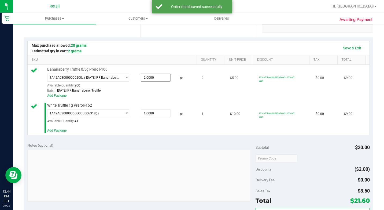
click at [143, 81] on span "2.0000 2" at bounding box center [155, 77] width 29 height 8
click at [143, 81] on input "2" at bounding box center [155, 78] width 29 height 8
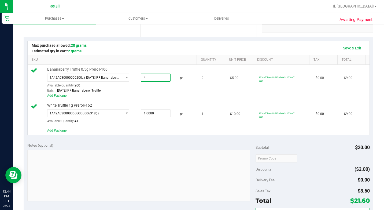
click at [145, 81] on input "4" at bounding box center [155, 78] width 29 height 8
type input "2"
click at [216, 53] on div "Save & Exit" at bounding box center [199, 48] width 342 height 14
click at [345, 48] on link "Save & Exit" at bounding box center [351, 47] width 25 height 9
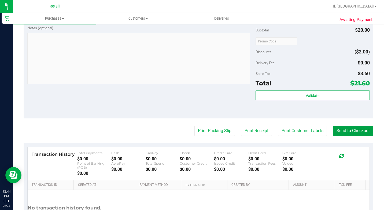
click at [342, 136] on button "Send to Checkout" at bounding box center [353, 130] width 40 height 10
